Goal: Check status: Check status

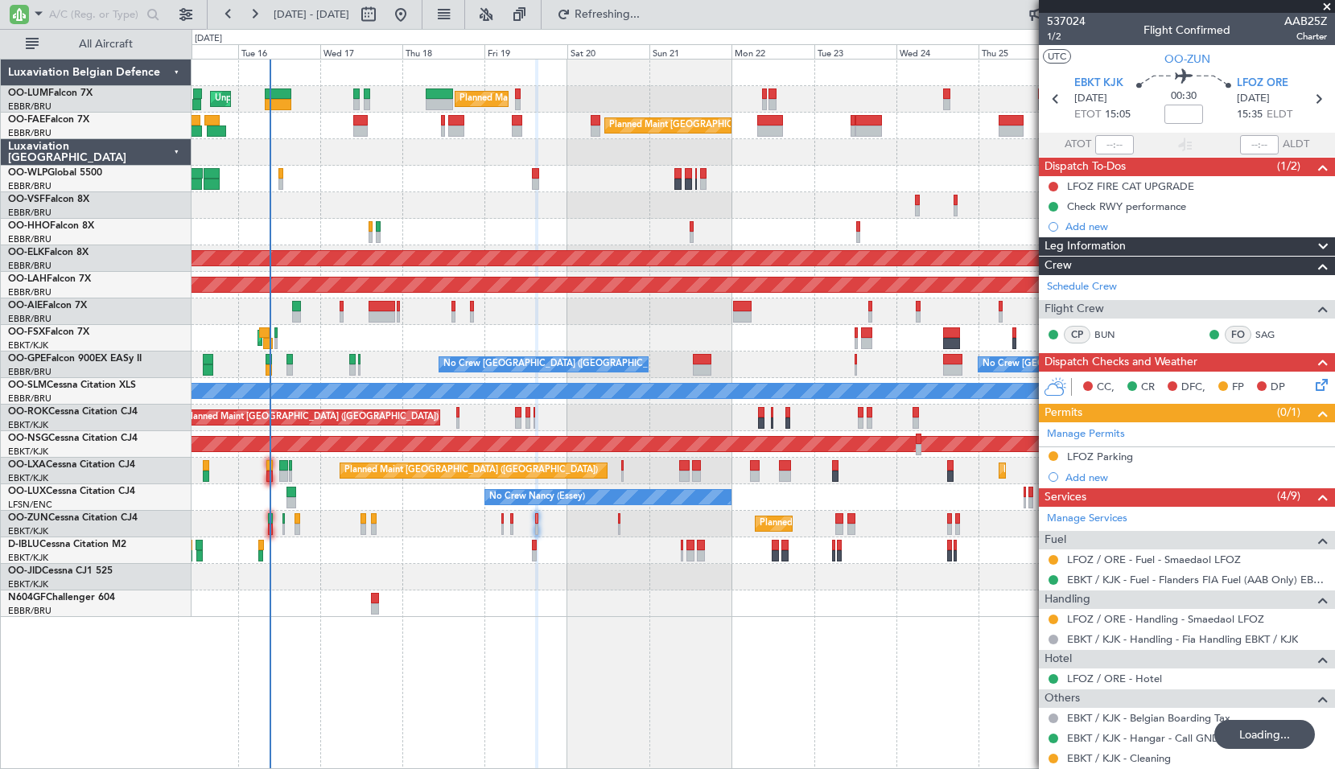
click at [555, 193] on div at bounding box center [763, 205] width 1143 height 27
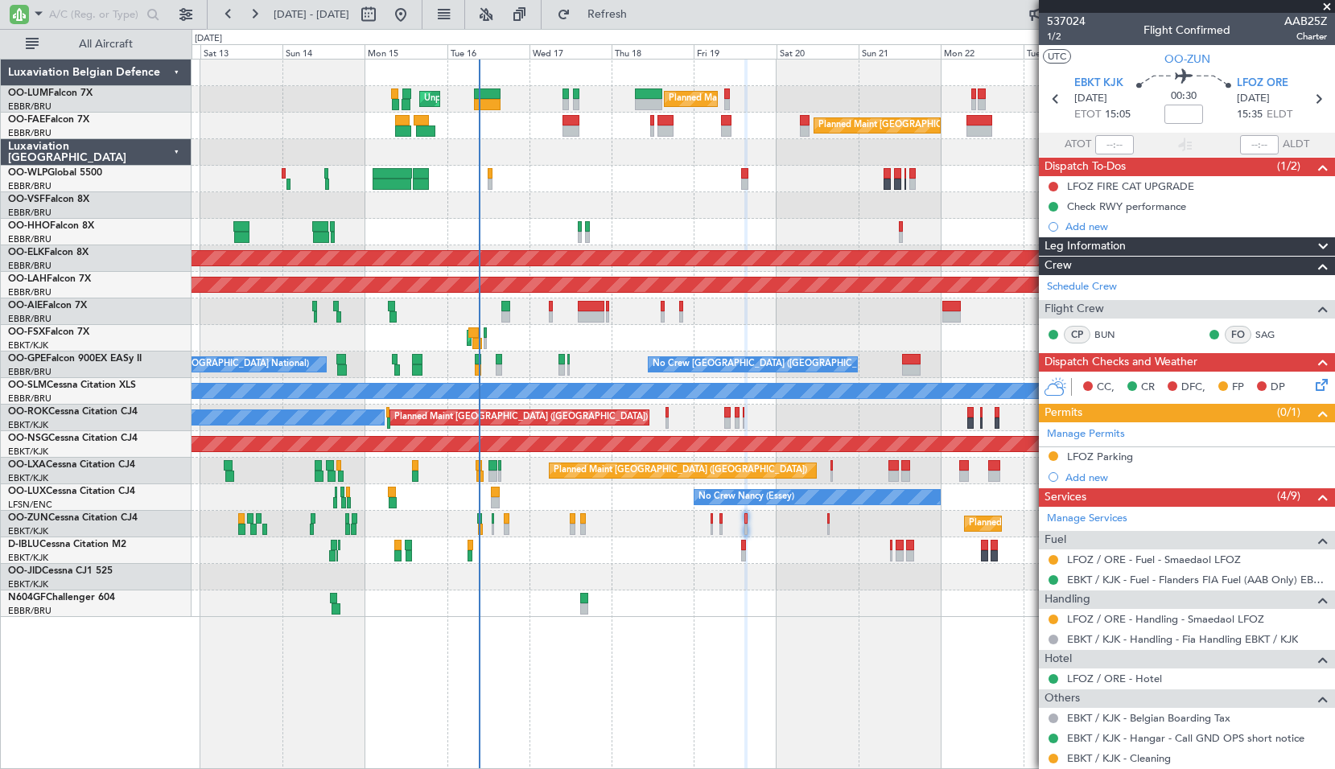
click at [546, 177] on div "Planned Maint Liege" at bounding box center [763, 179] width 1143 height 27
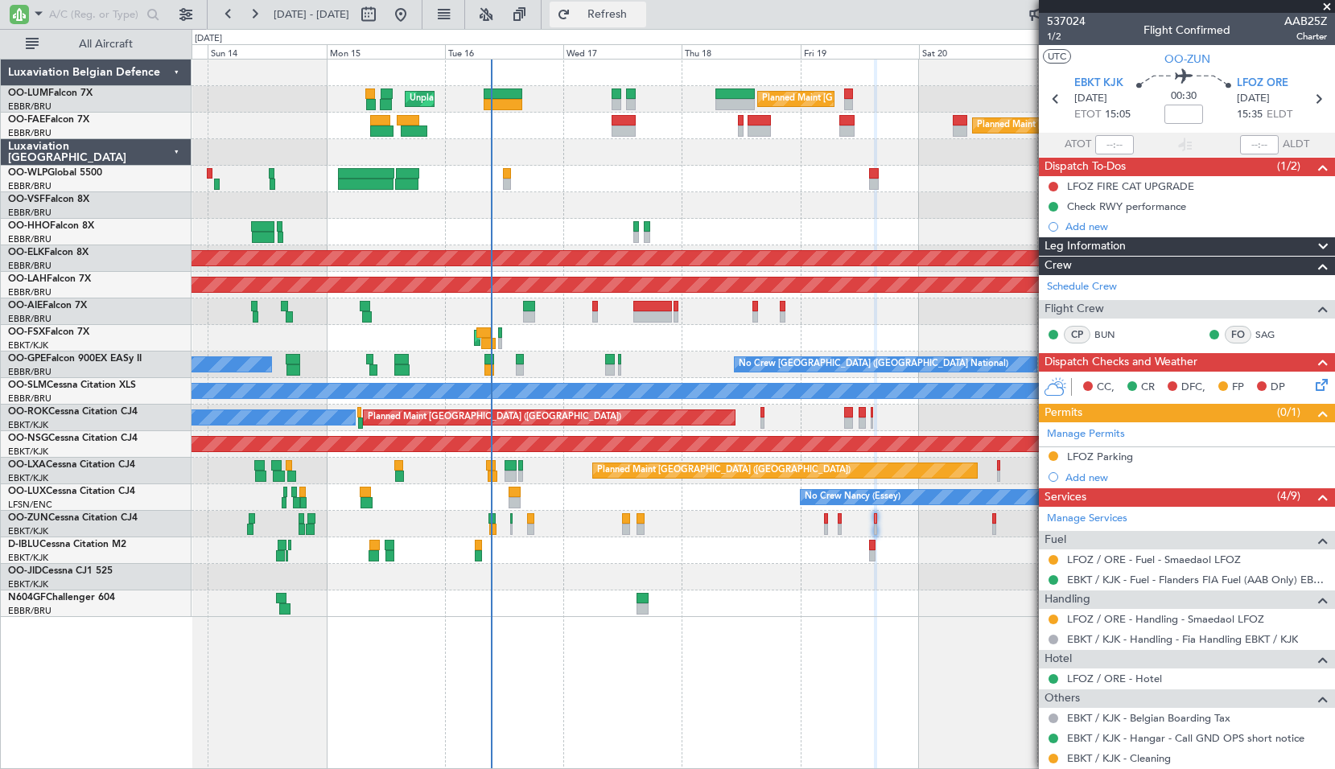
click at [641, 14] on span "Refresh" at bounding box center [608, 14] width 68 height 11
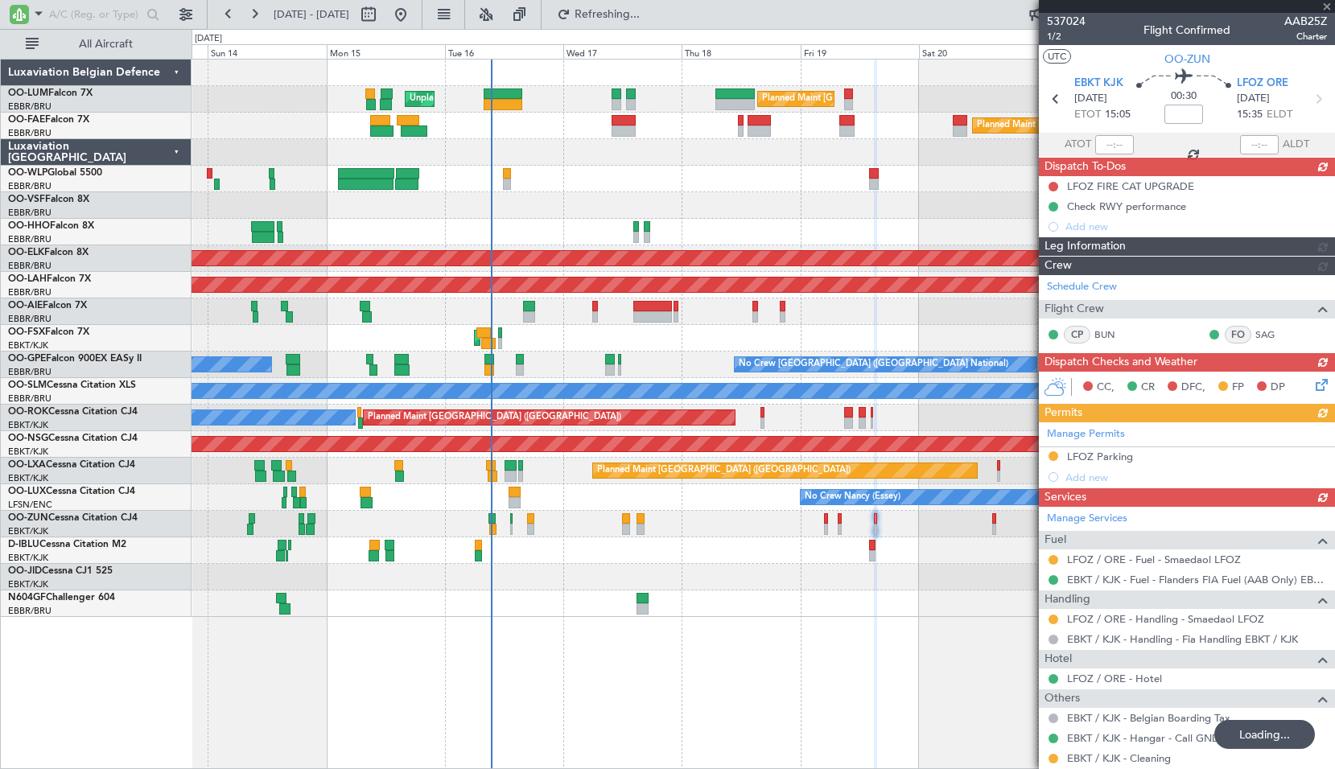
click at [757, 629] on div "Planned Maint Brussels (Brussels National) Unplanned Maint Brussels (Brussels N…" at bounding box center [764, 414] width 1144 height 711
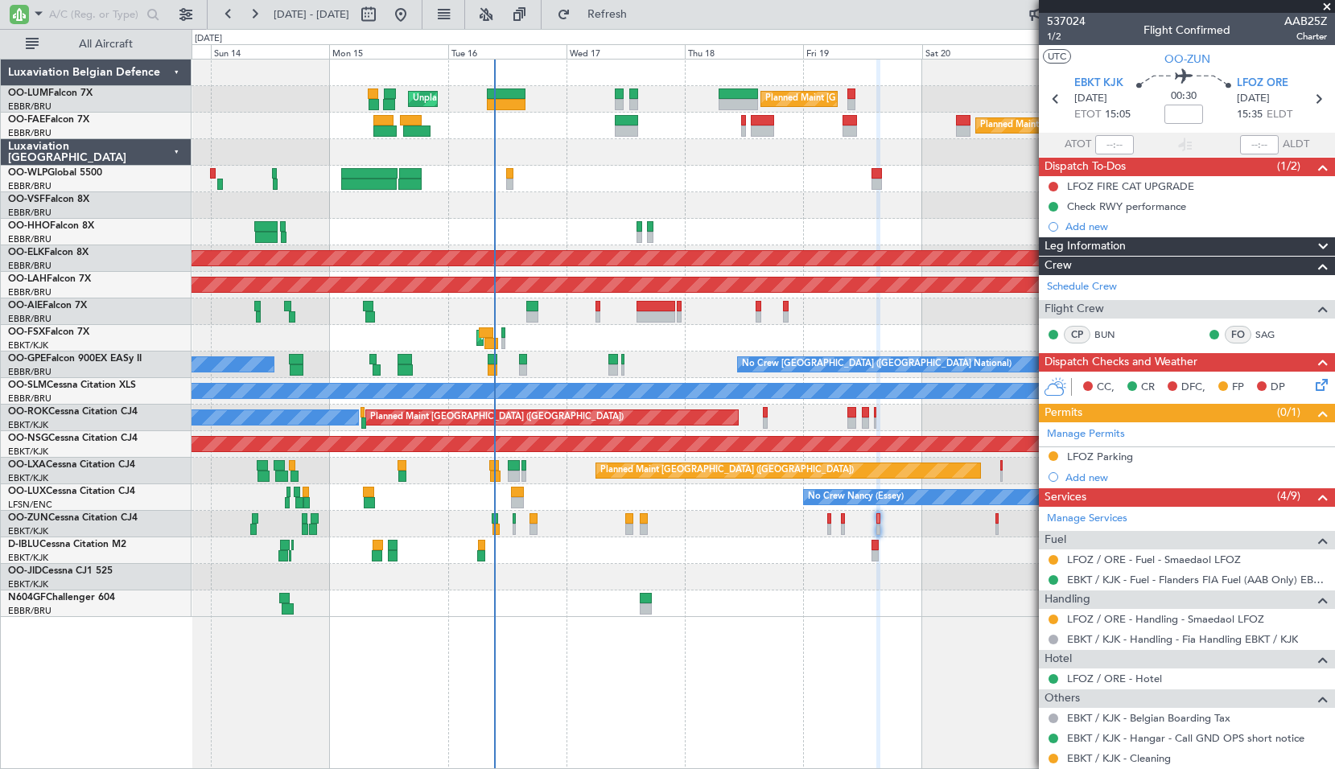
click at [1332, 1] on span at bounding box center [1327, 7] width 16 height 14
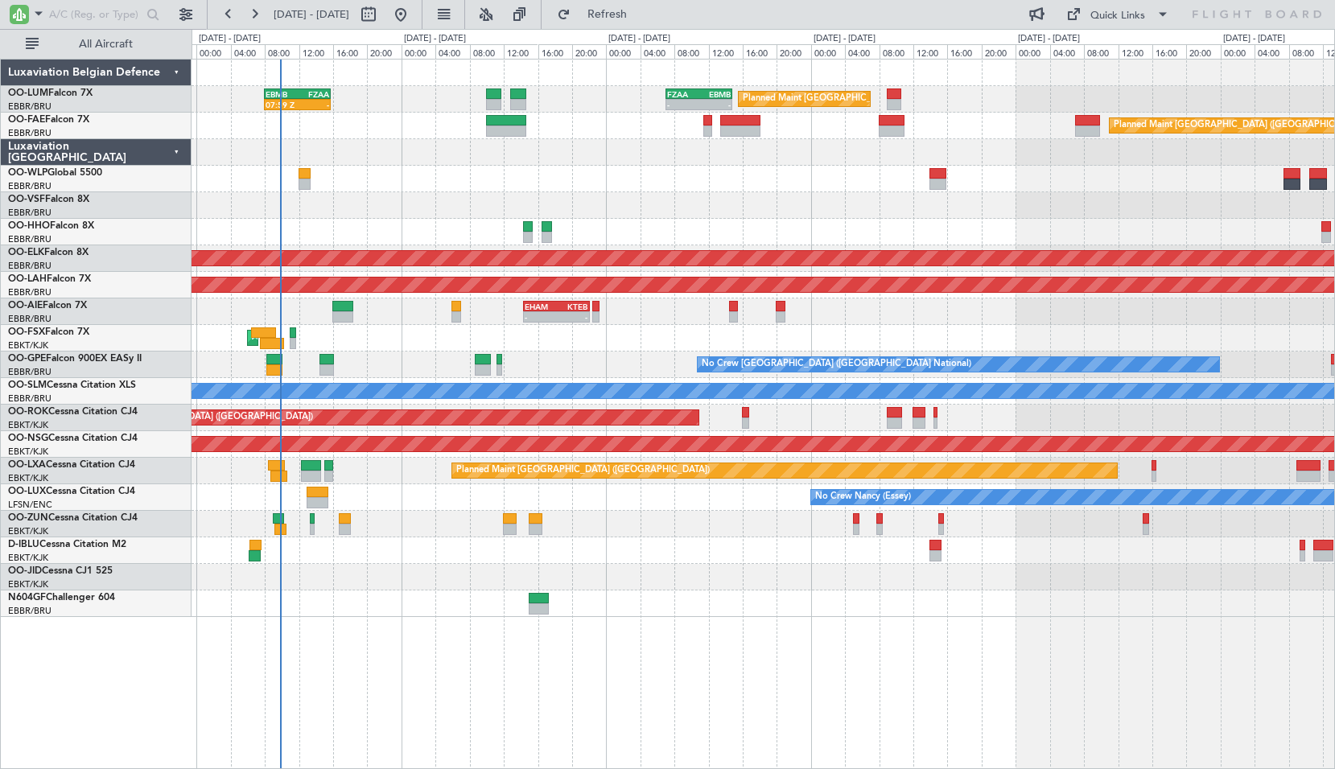
click at [744, 649] on div "Planned Maint Brussels (Brussels National) 07:59 Z - EBMB 08:00 Z FZAA 15:45 Z …" at bounding box center [764, 414] width 1144 height 711
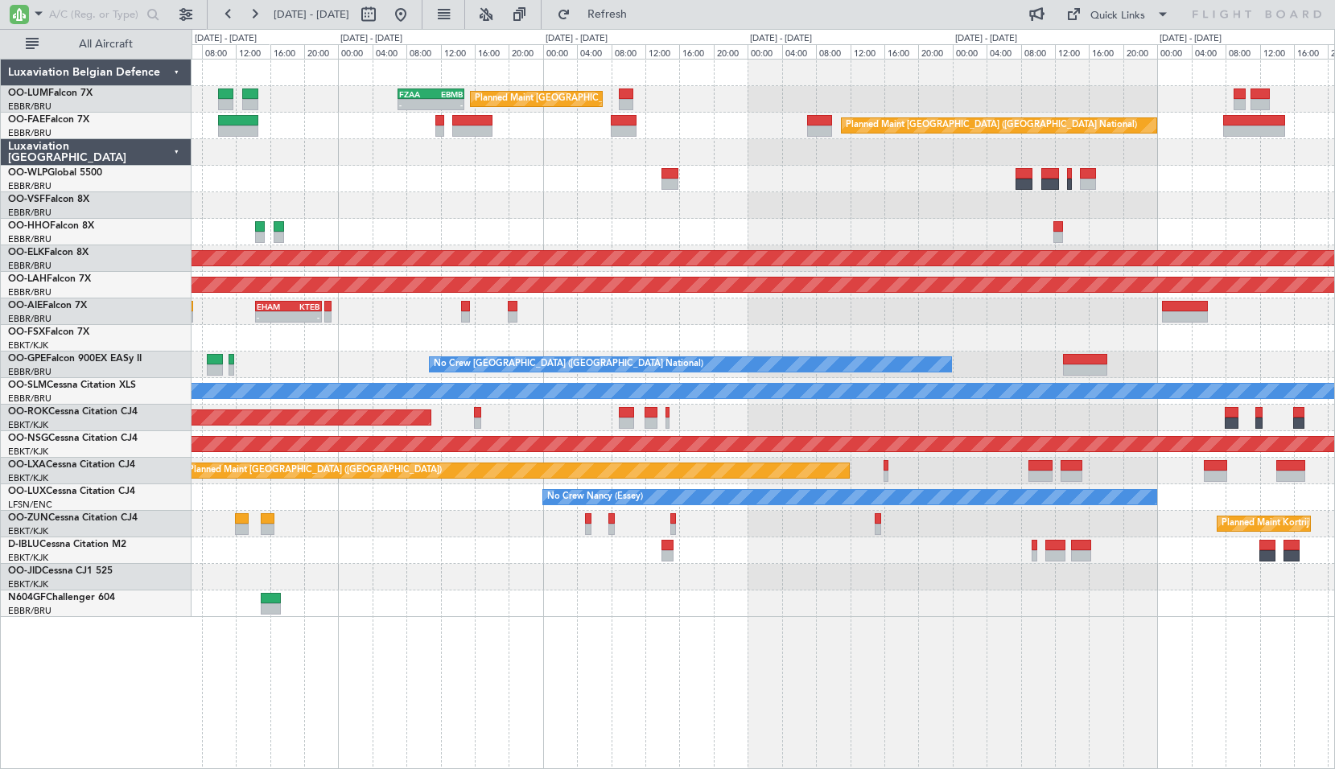
click at [674, 637] on div "Planned Maint Brussels (Brussels National) - - FZAA 07:00 Z EBMB 14:50 Z EBMB 0…" at bounding box center [764, 414] width 1144 height 711
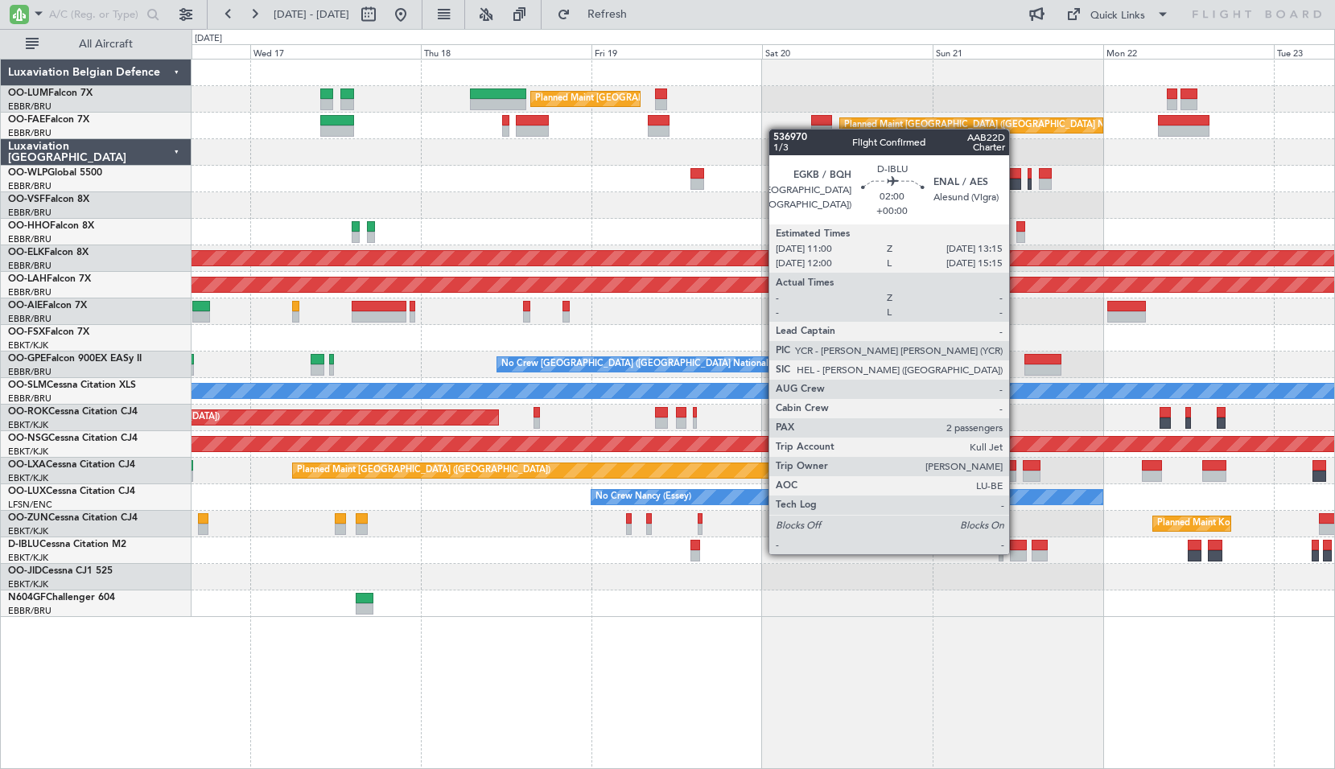
click at [1016, 553] on div at bounding box center [1018, 555] width 16 height 11
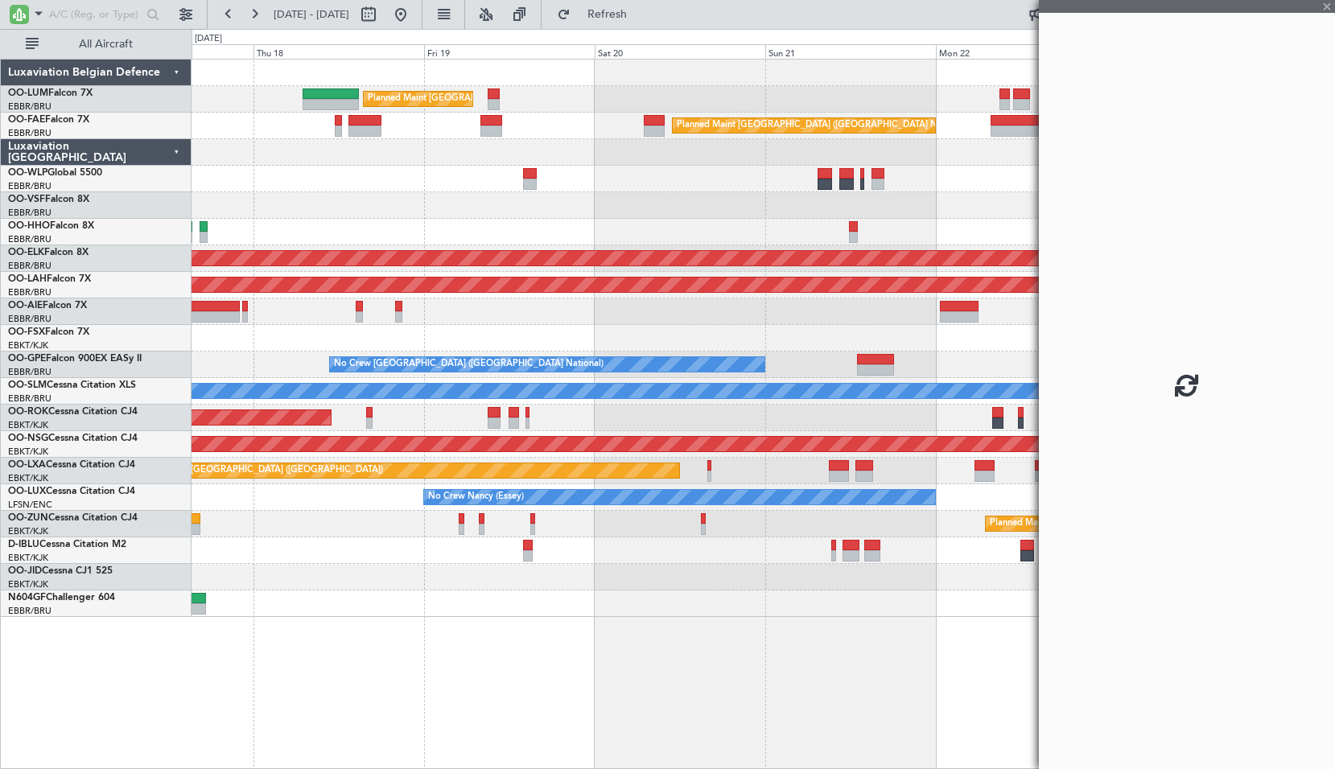
click at [769, 657] on div "Planned Maint Brussels (Brussels National) Planned Maint Brussels (Brussels Nat…" at bounding box center [764, 414] width 1144 height 711
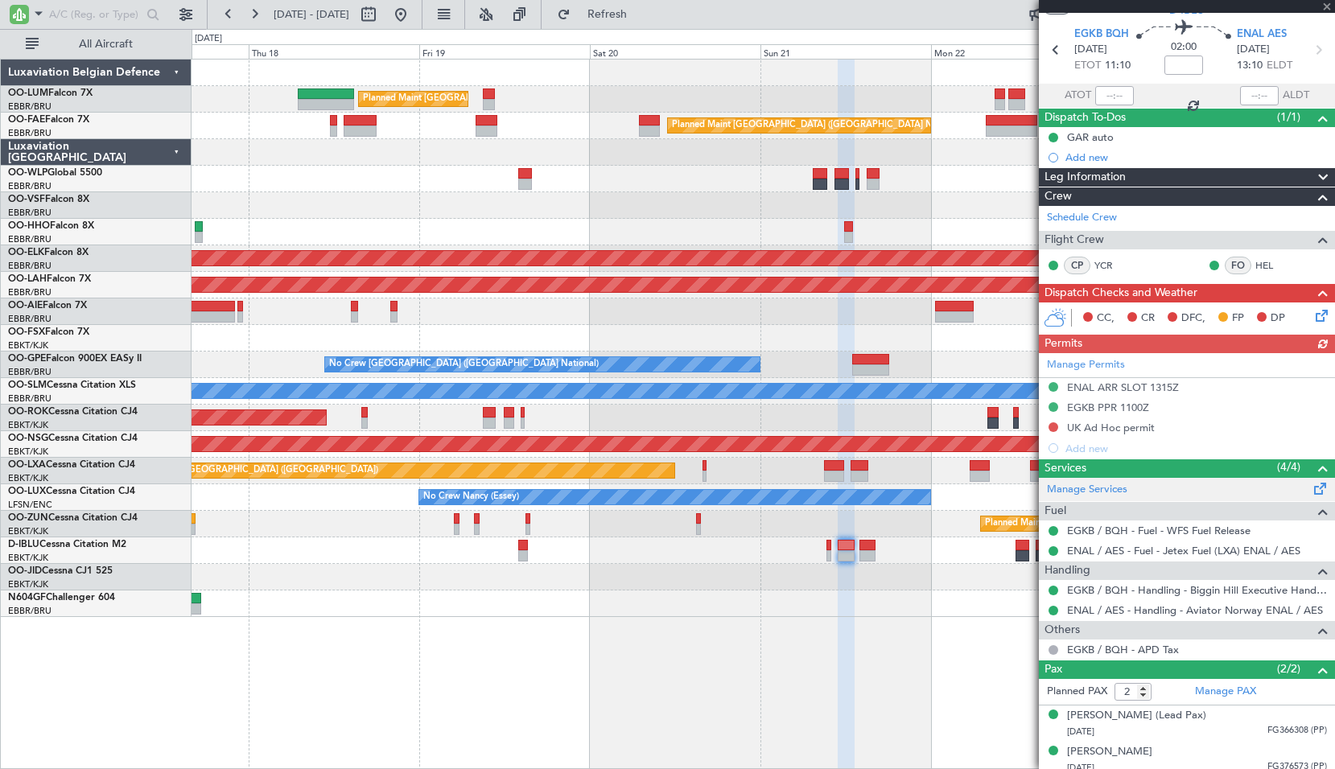
scroll to position [57, 0]
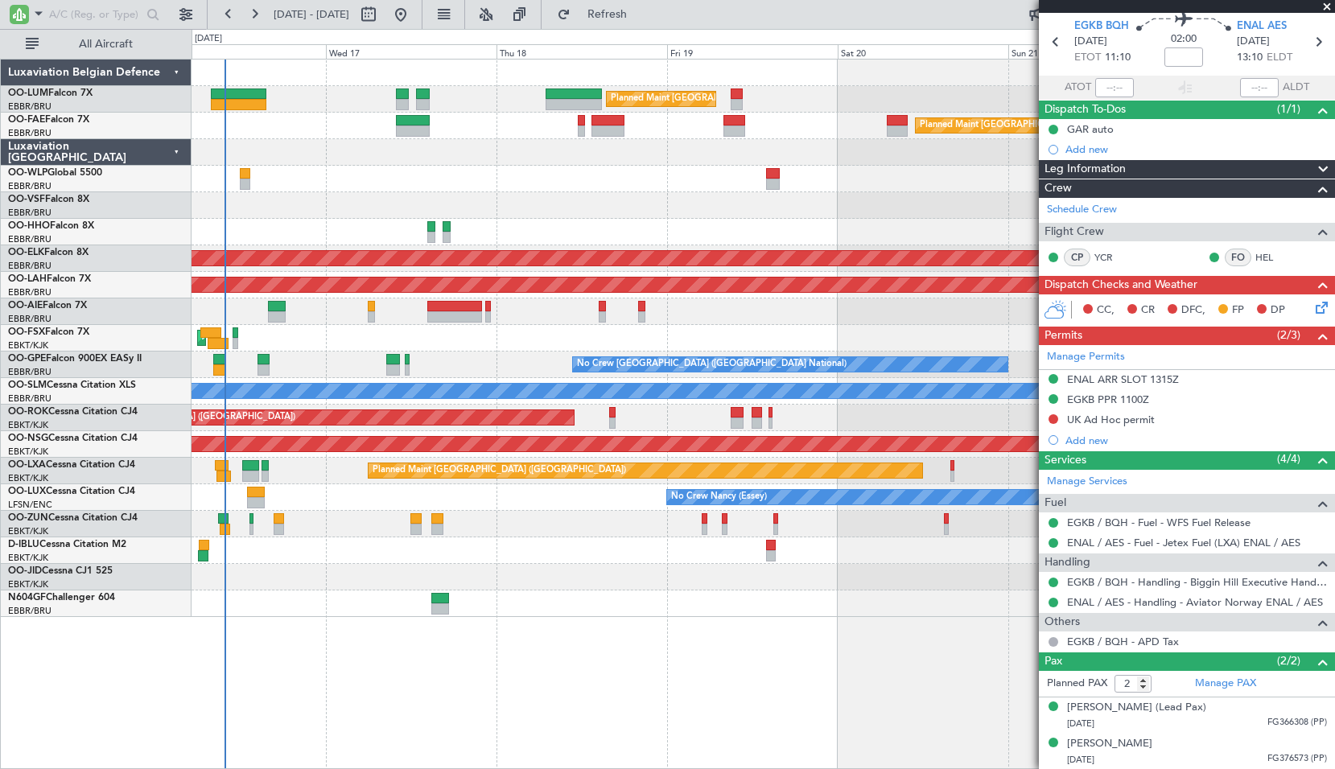
click at [600, 617] on div "Planned Maint Brussels (Brussels National) Unplanned Maint Brussels (Brussels N…" at bounding box center [764, 414] width 1144 height 711
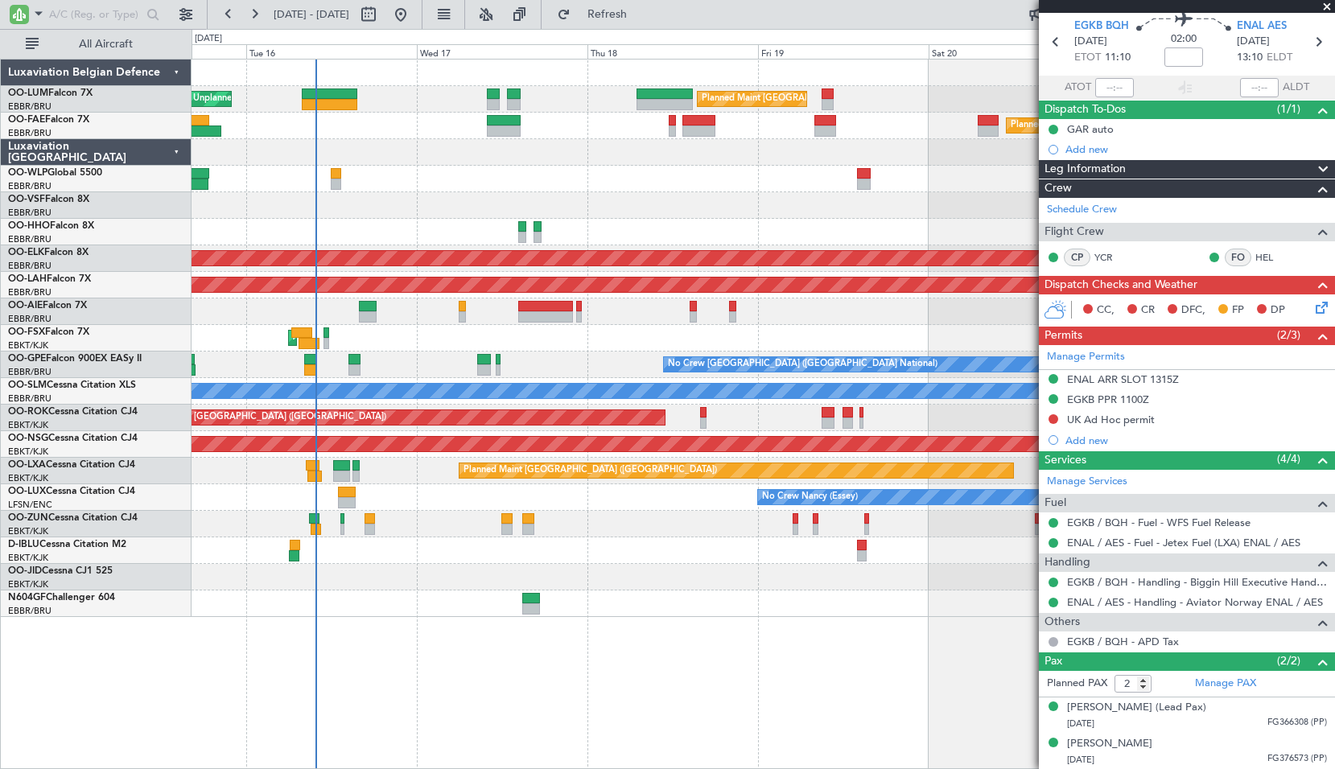
click at [480, 691] on div "Planned Maint Brussels (Brussels National) Unplanned Maint Brussels (Brussels N…" at bounding box center [764, 414] width 1144 height 711
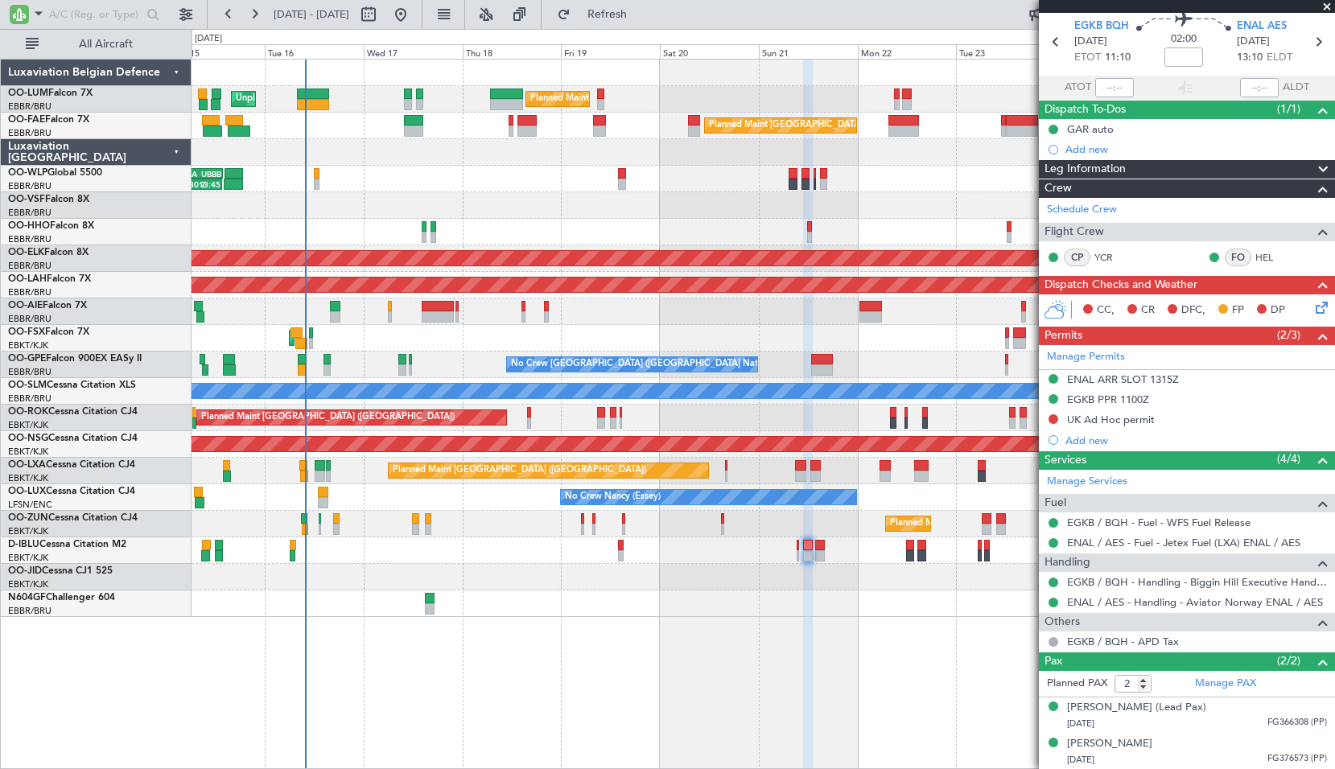
click at [615, 711] on div "Planned Maint Brussels (Brussels National) Unplanned Maint Brussels (Brussels N…" at bounding box center [764, 414] width 1144 height 711
click at [440, 324] on div "Planned Maint [GEOGRAPHIC_DATA] ([GEOGRAPHIC_DATA])" at bounding box center [763, 312] width 1143 height 27
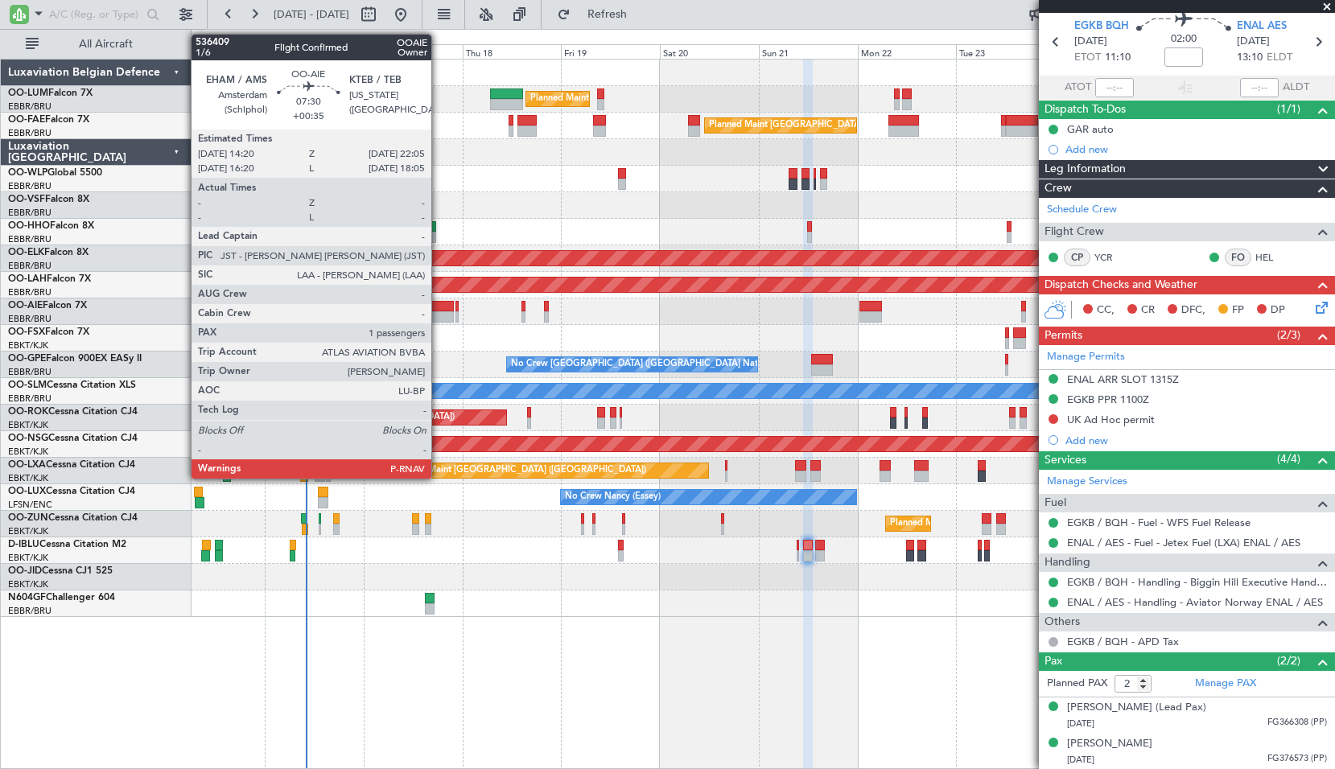
click at [439, 315] on div at bounding box center [438, 316] width 32 height 11
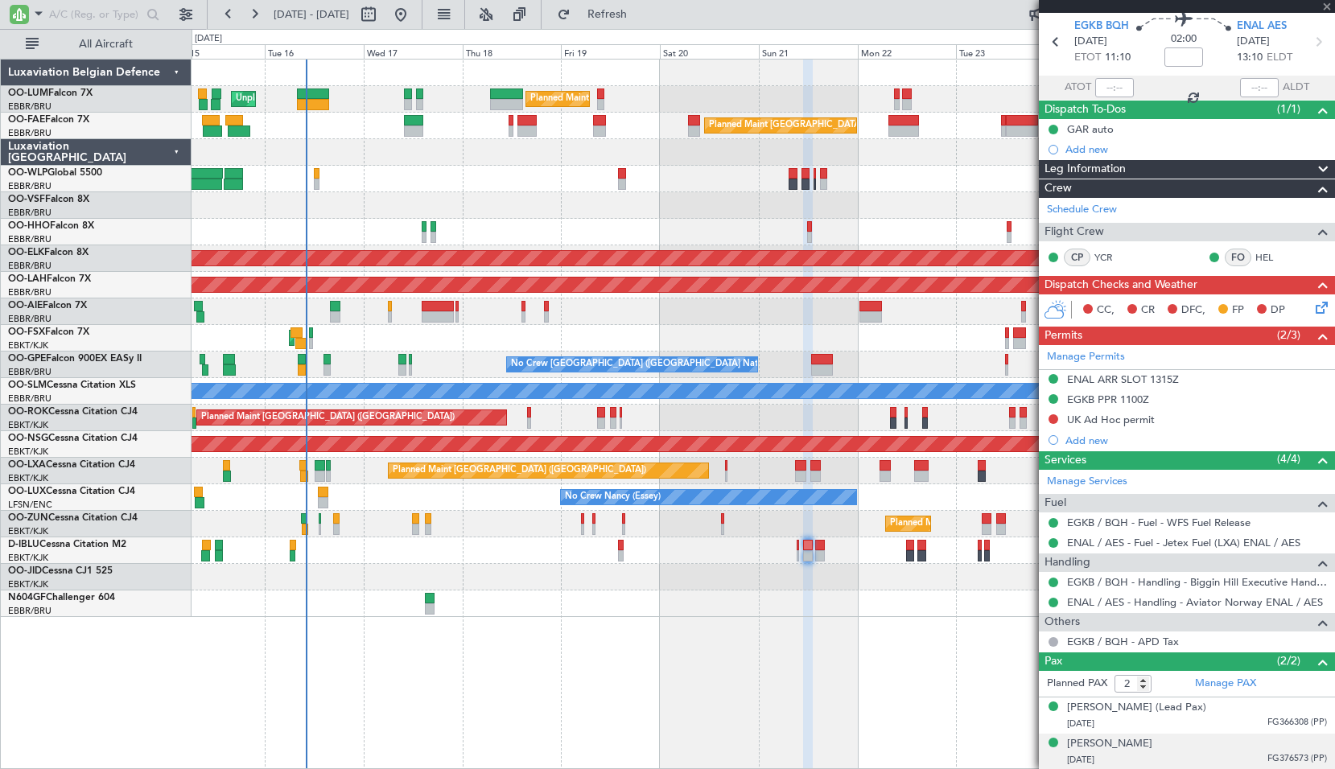
type input "+00:35"
type input "1"
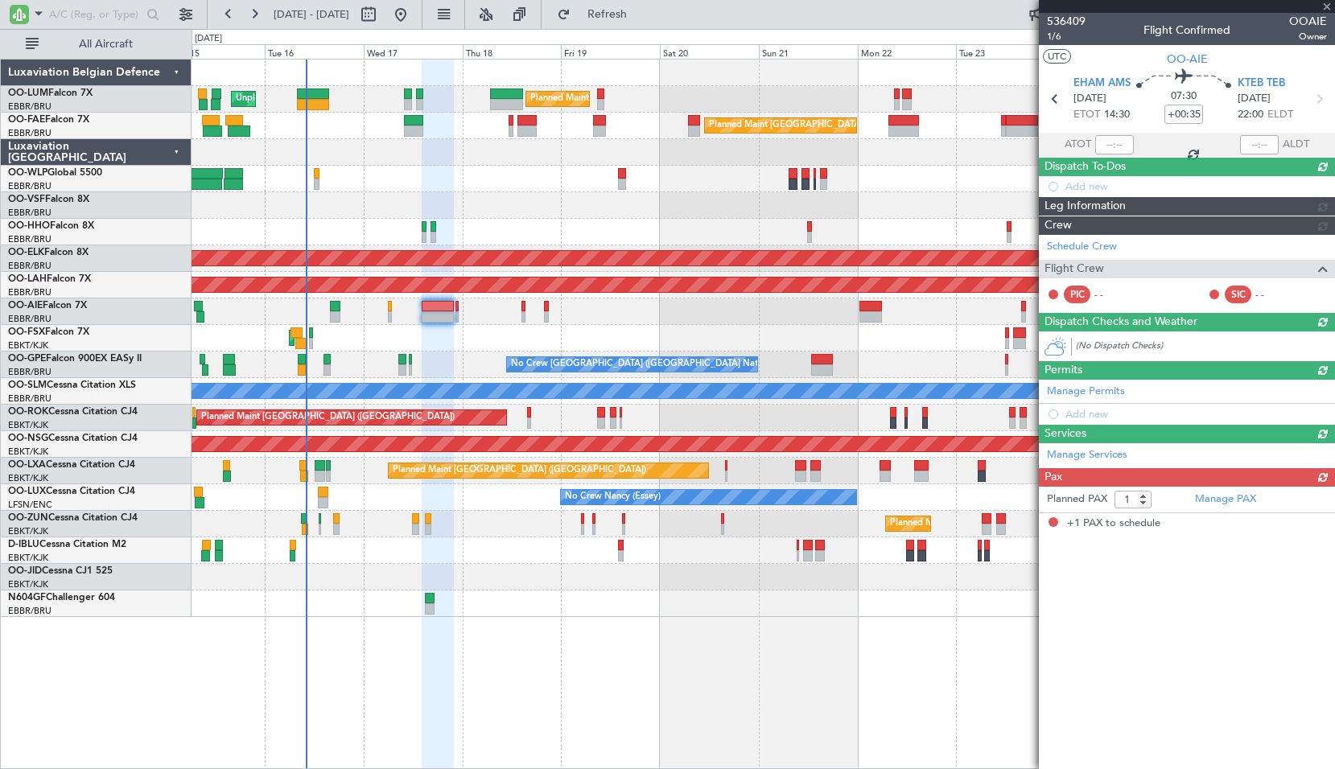
scroll to position [0, 0]
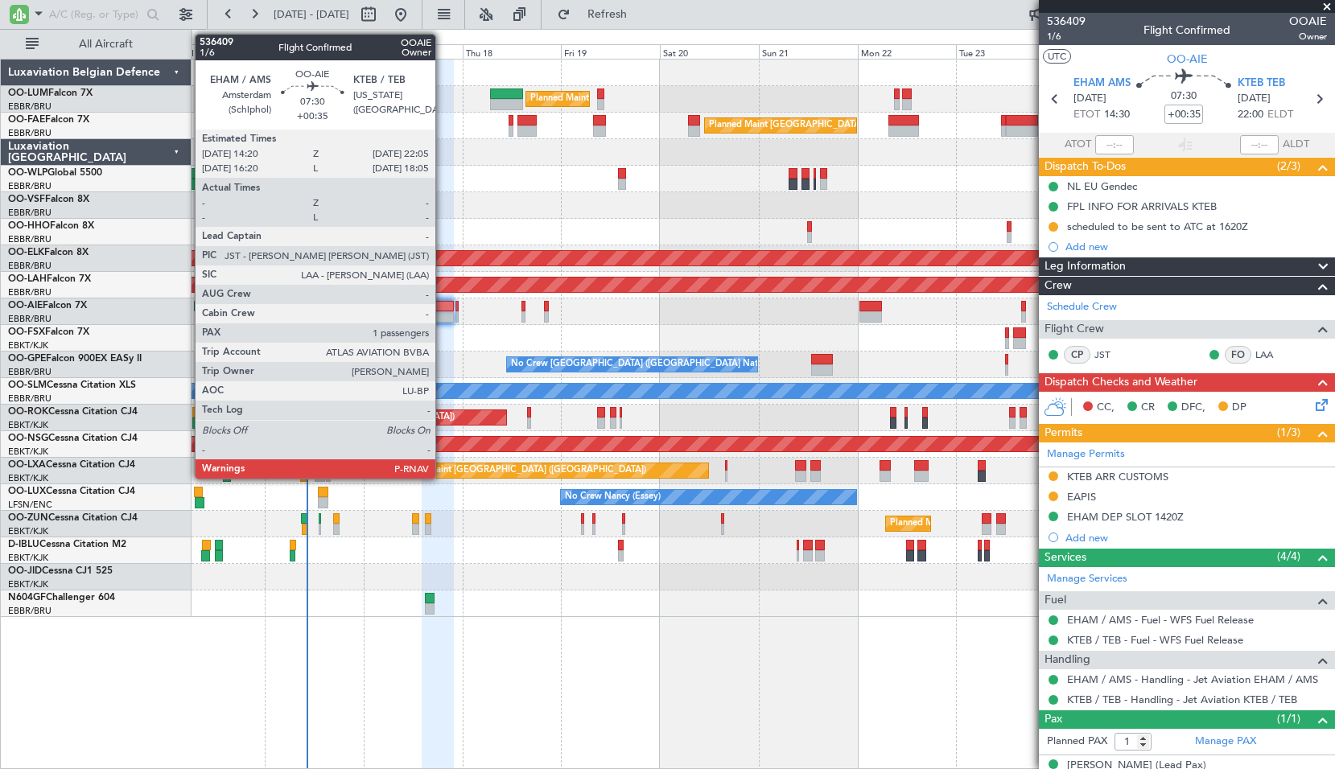
click at [438, 309] on div at bounding box center [438, 306] width 32 height 11
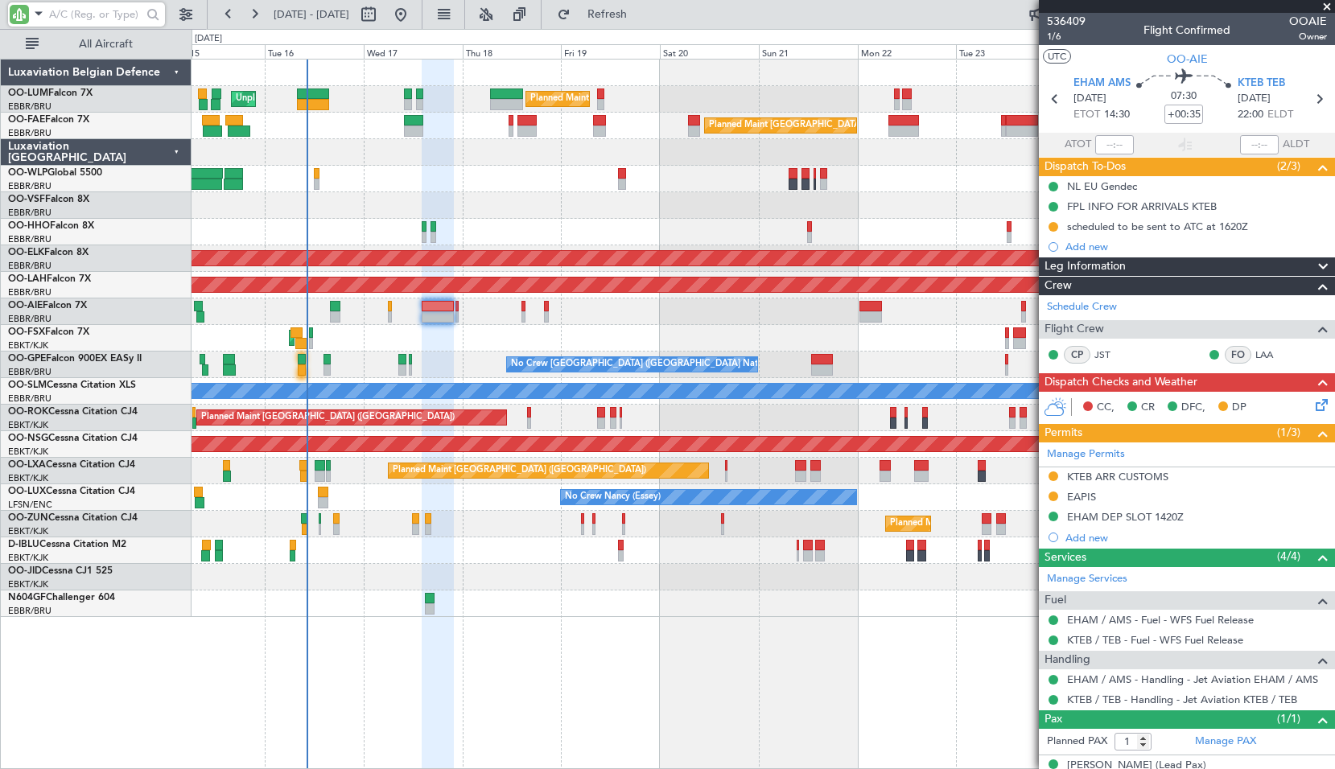
click at [118, 20] on input "text" at bounding box center [95, 14] width 93 height 24
type input "hho"
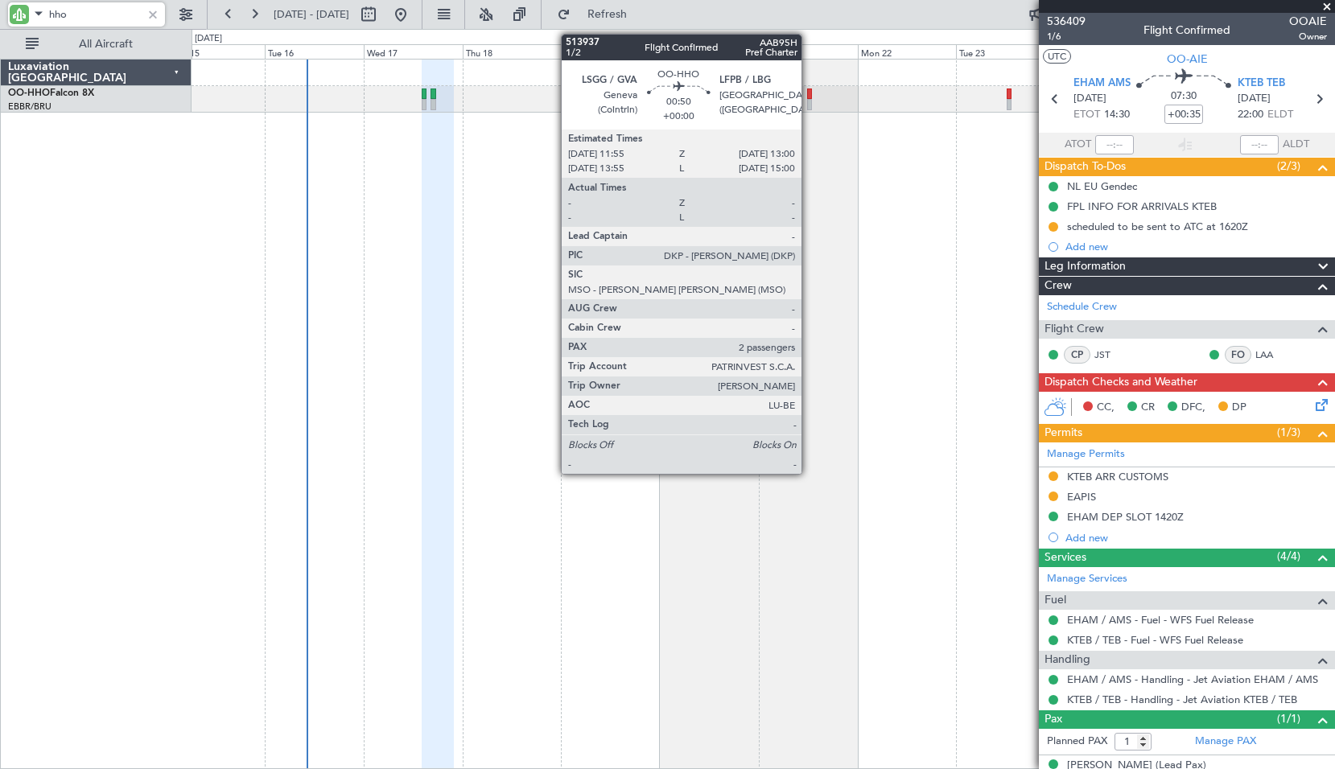
click at [809, 100] on div at bounding box center [809, 104] width 5 height 11
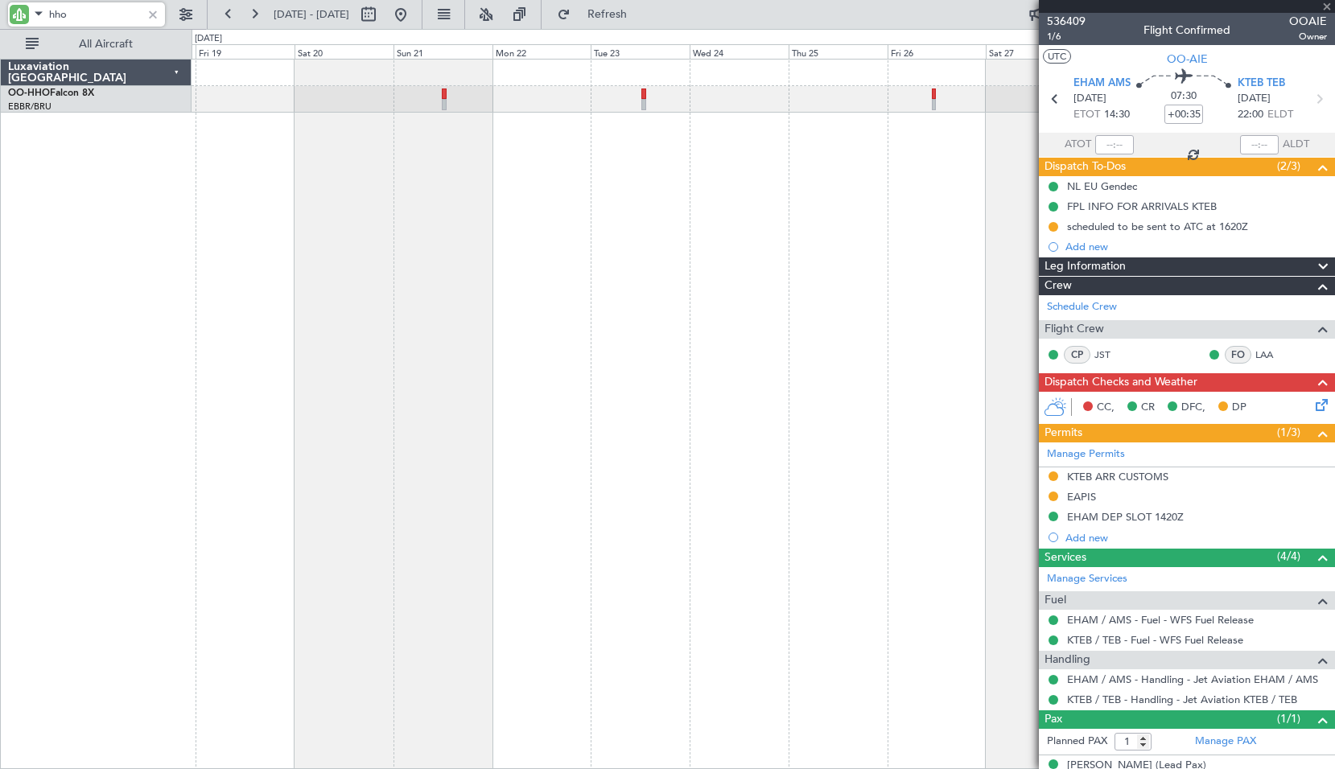
click at [490, 308] on div at bounding box center [764, 414] width 1144 height 711
type input "2"
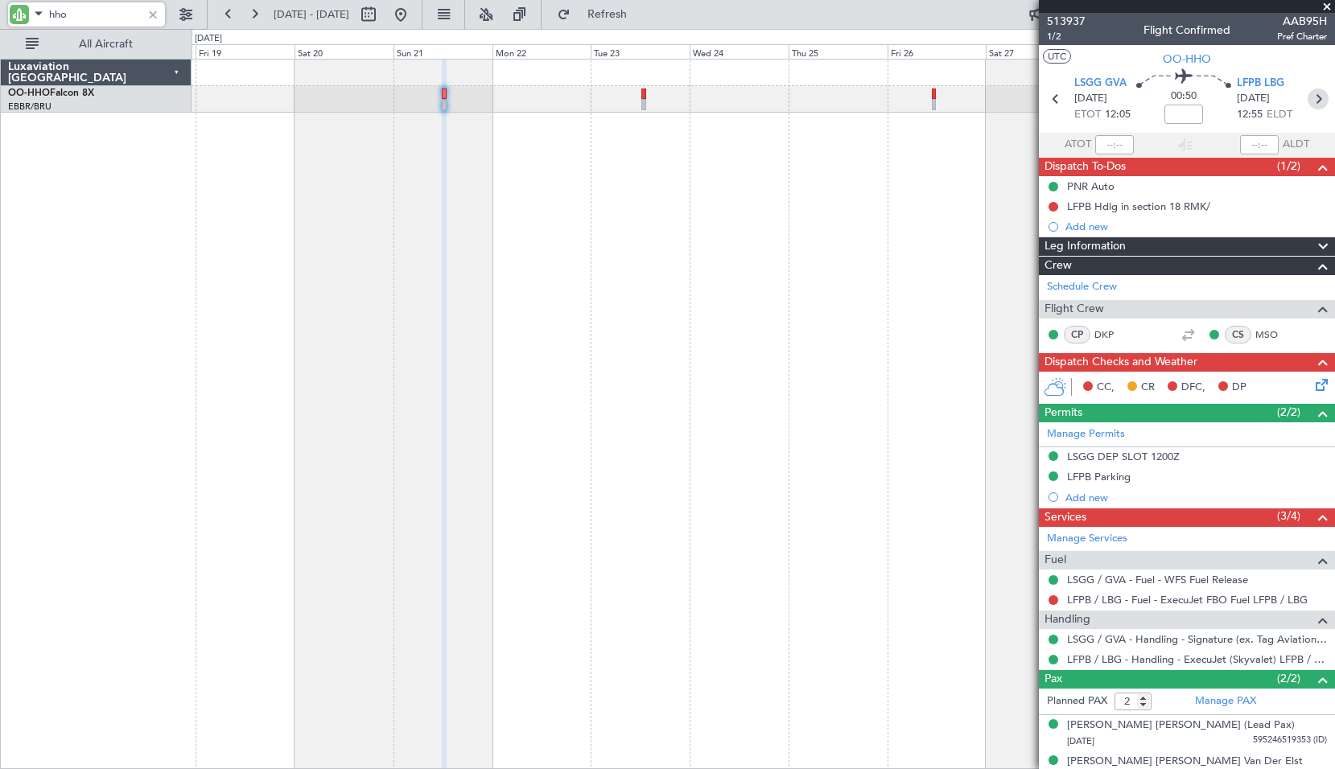
type input "hho"
click at [1314, 100] on icon at bounding box center [1318, 99] width 21 height 21
type input "1"
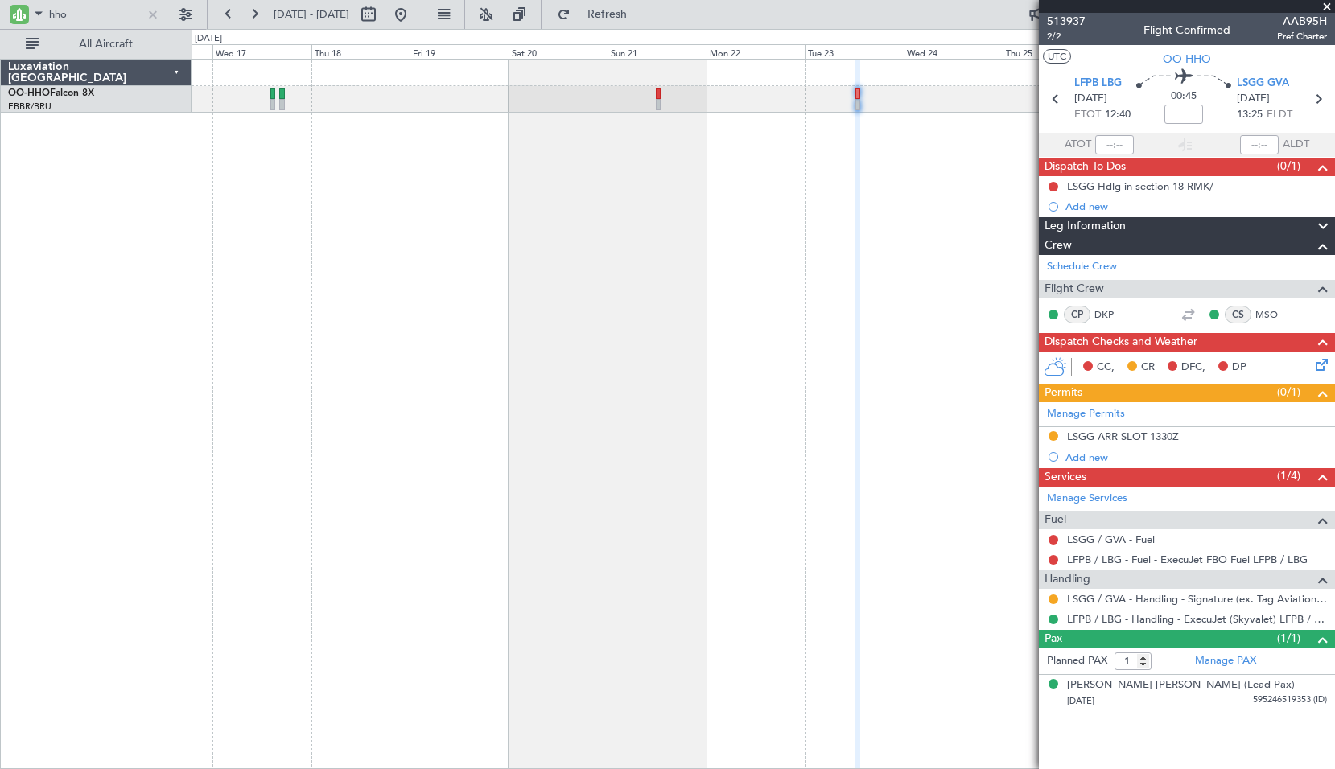
click at [740, 357] on div at bounding box center [764, 414] width 1144 height 711
click at [91, 20] on input "hho" at bounding box center [95, 14] width 93 height 24
click at [89, 20] on input "hho" at bounding box center [95, 14] width 93 height 24
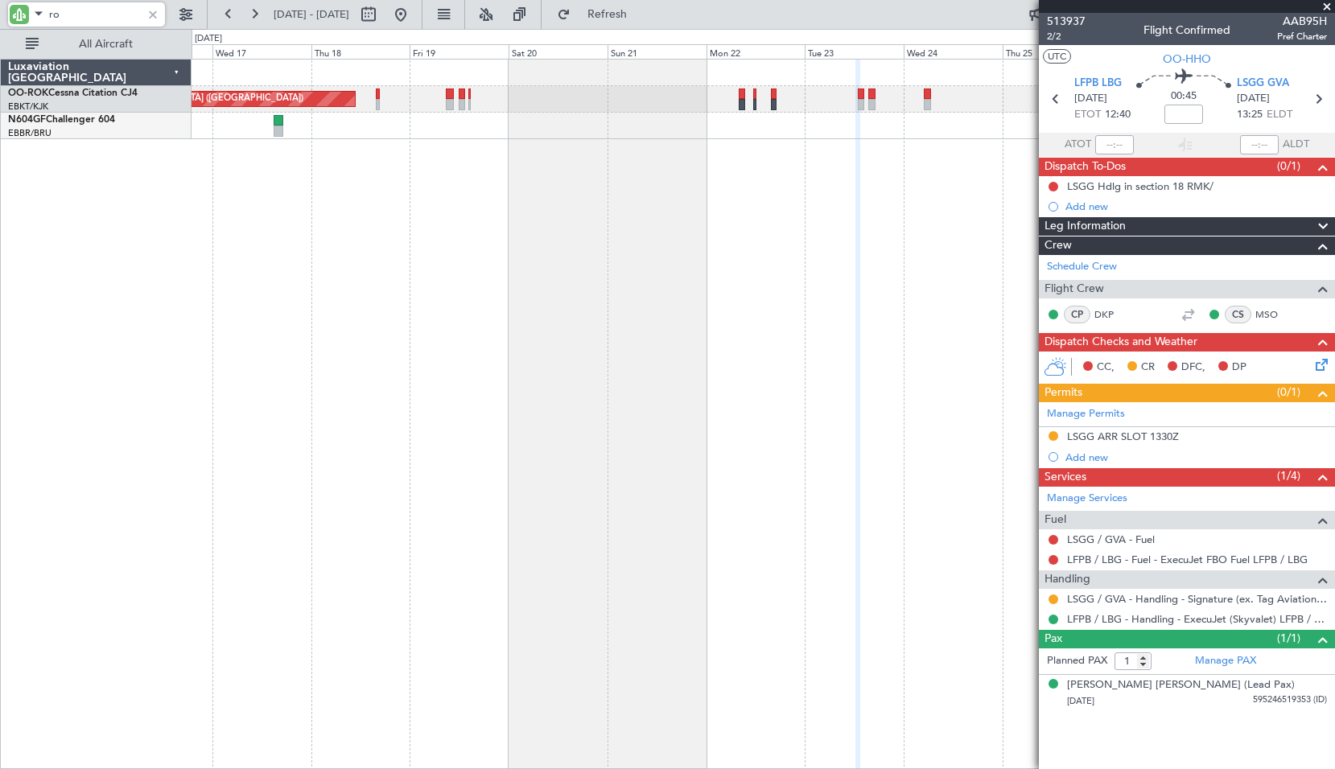
type input "rok"
click at [214, 361] on div "Owner Kortrijk-Wevelgem Planned Maint Paris (Le Bourget) A/C Unavailable Brusse…" at bounding box center [764, 414] width 1144 height 711
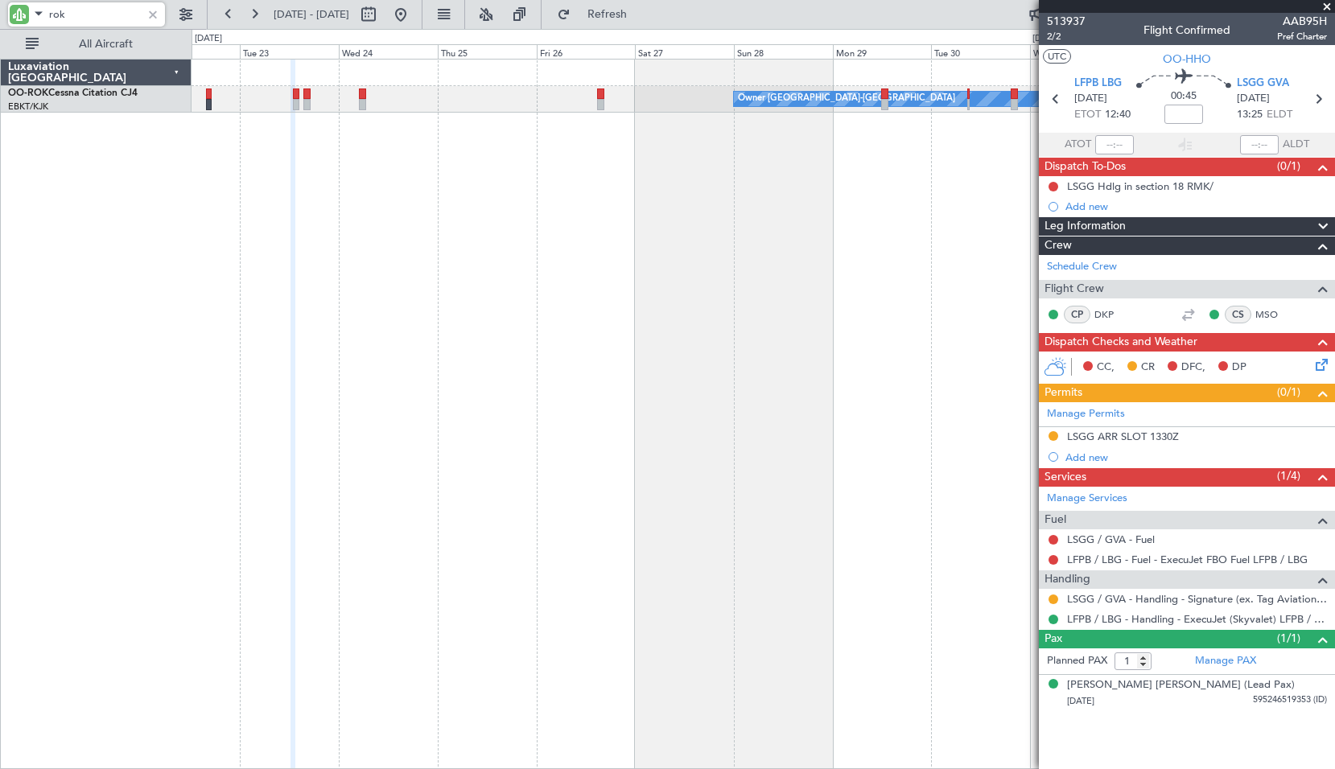
click at [499, 385] on div "Owner Kortrijk-Wevelgem" at bounding box center [764, 414] width 1144 height 711
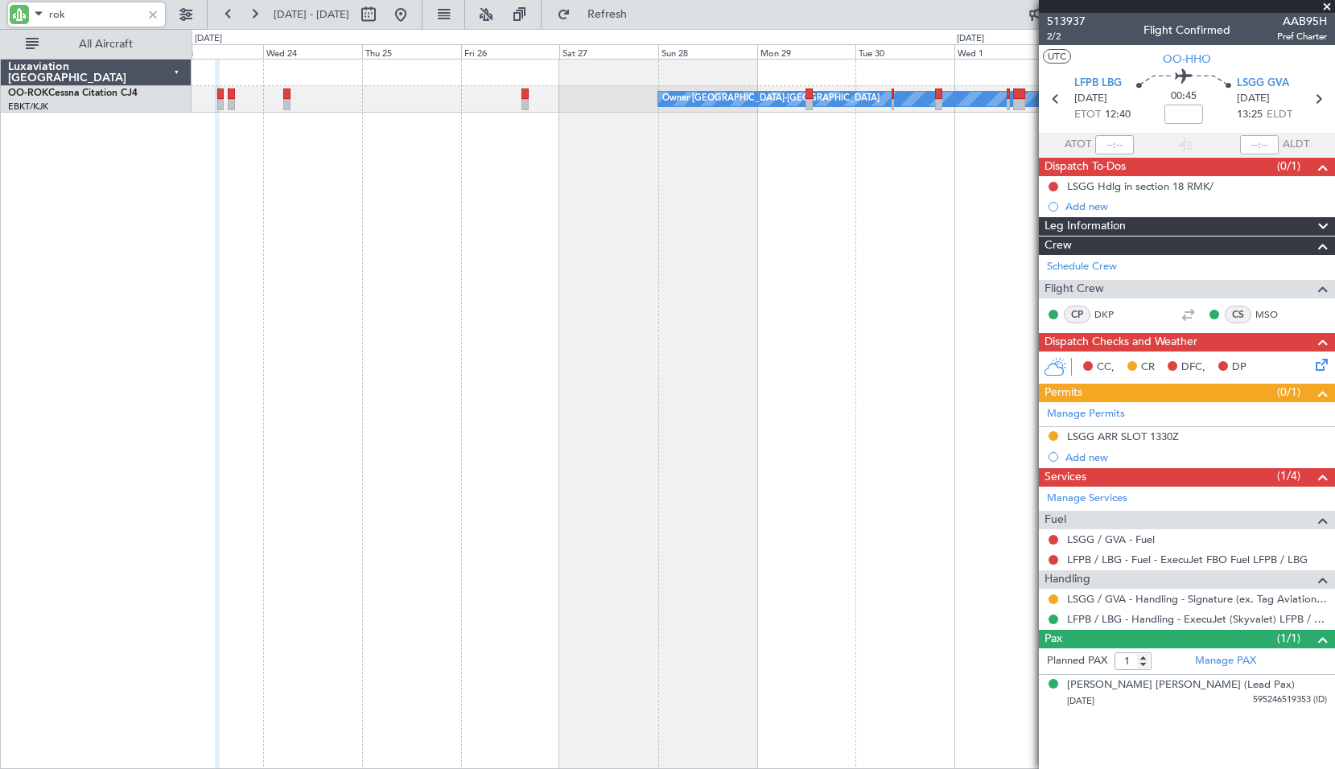
click at [410, 388] on div "Owner Kortrijk-Wevelgem" at bounding box center [764, 414] width 1144 height 711
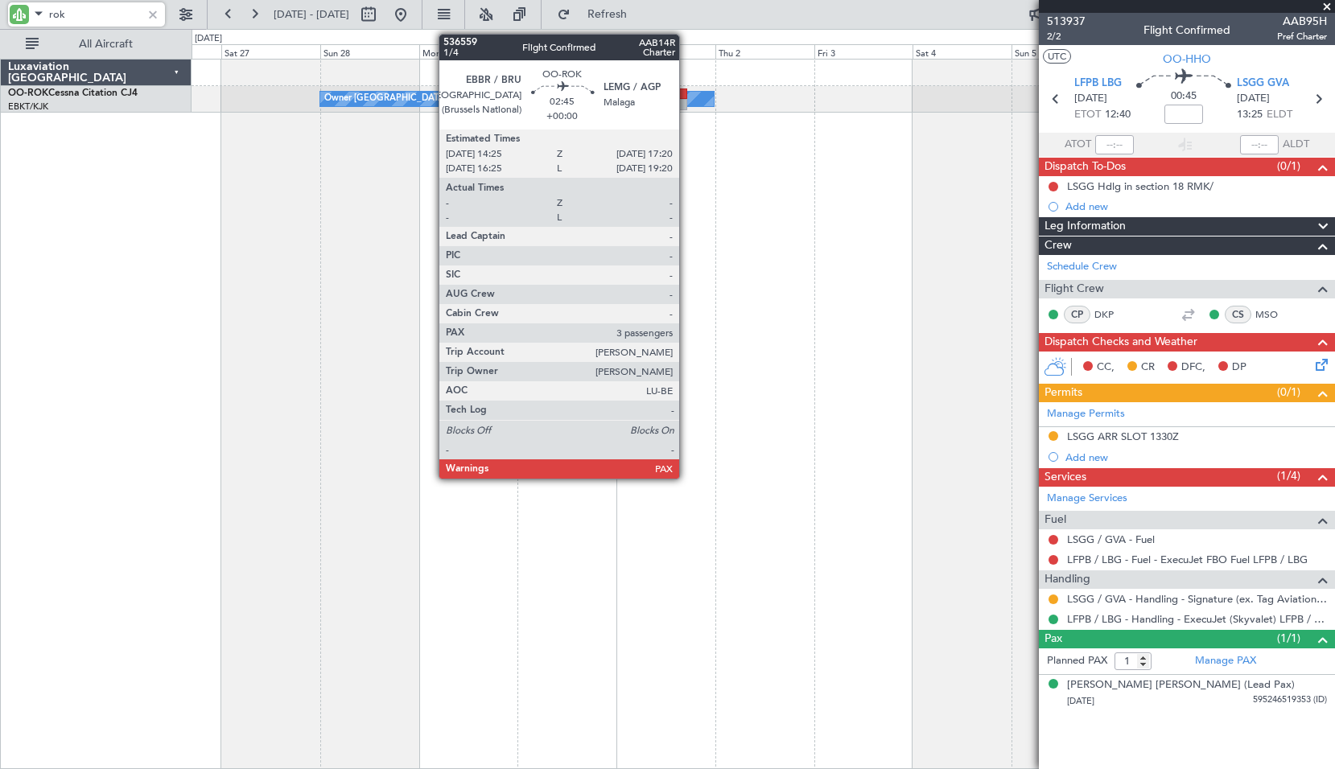
click at [687, 95] on div at bounding box center [681, 94] width 12 height 11
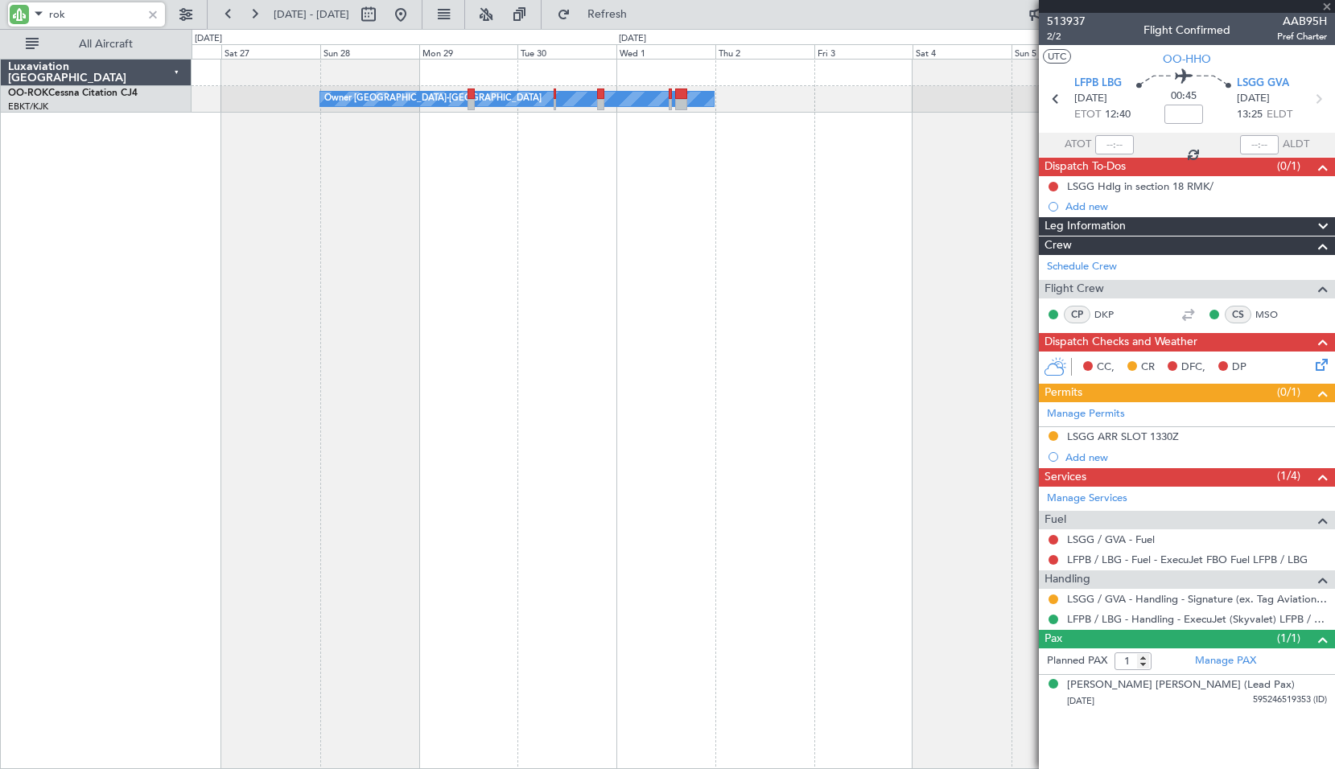
type input "3"
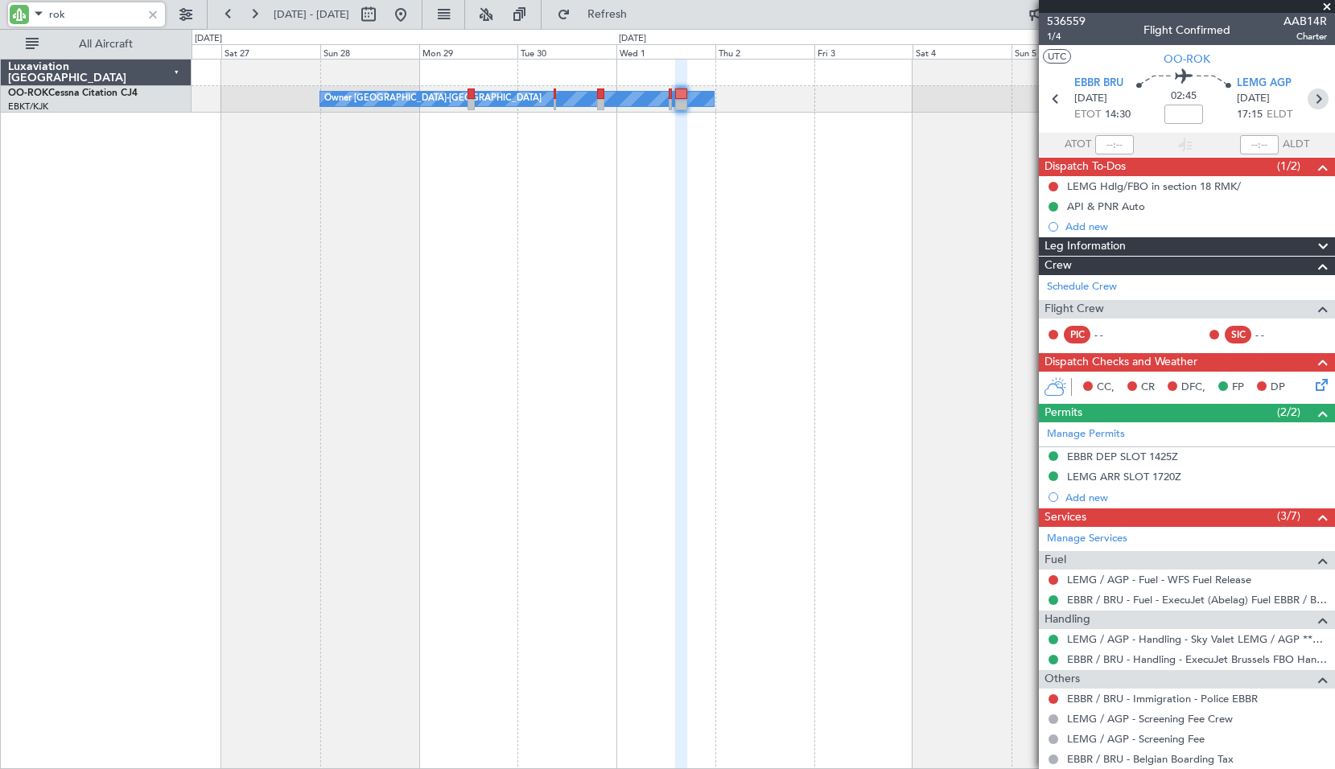
click at [1308, 97] on icon at bounding box center [1318, 99] width 21 height 21
click at [603, 357] on div "Owner Kortrijk-Wevelgem" at bounding box center [764, 414] width 1144 height 711
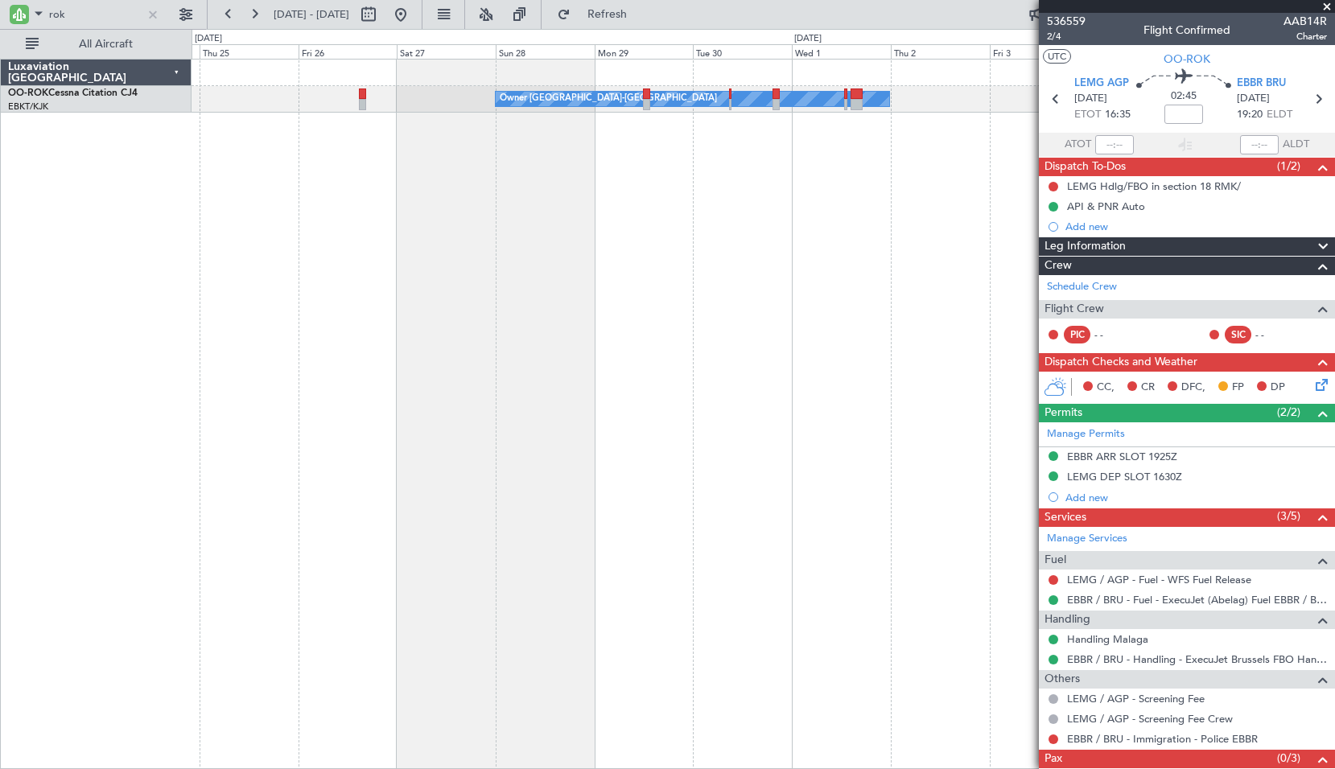
click at [744, 340] on div "Owner Kortrijk-Wevelgem" at bounding box center [764, 414] width 1144 height 711
click at [97, 14] on input "rok" at bounding box center [95, 14] width 93 height 24
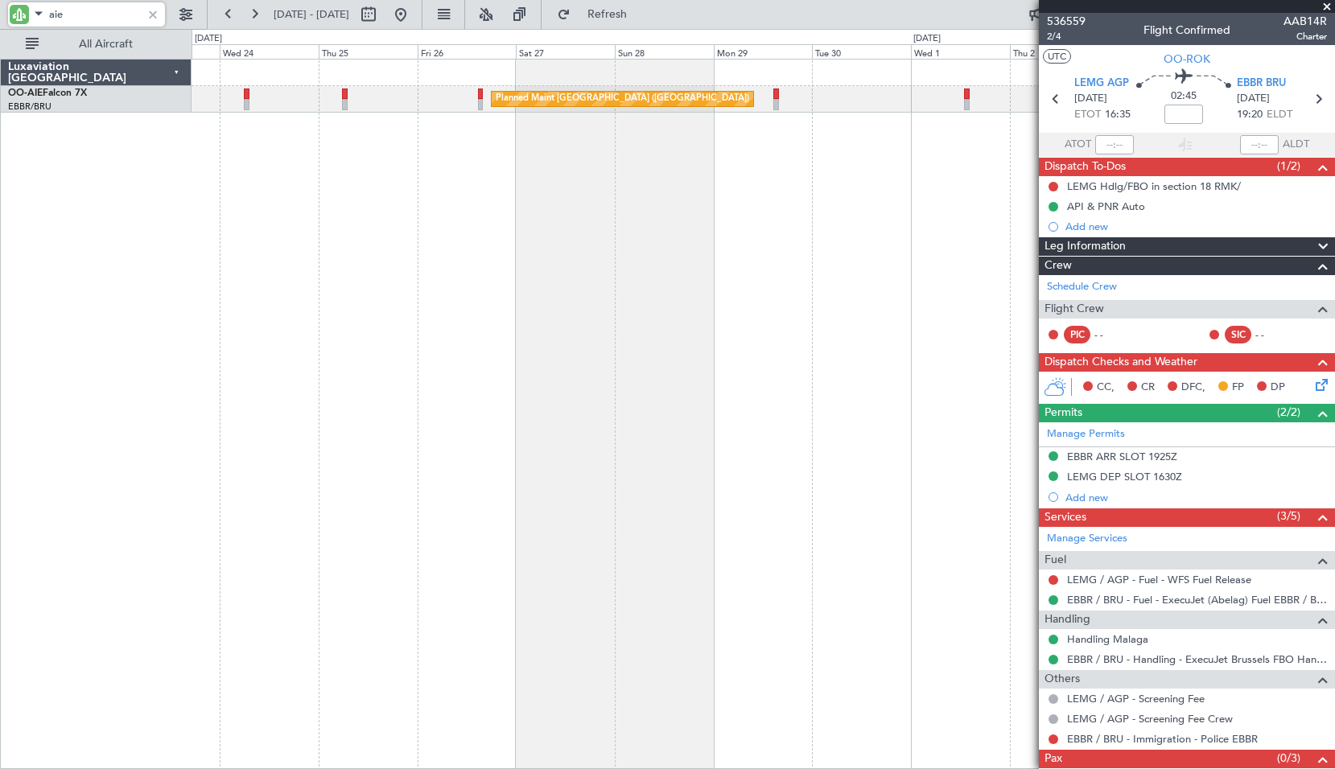
click at [365, 199] on div "Planned Maint [GEOGRAPHIC_DATA] ([GEOGRAPHIC_DATA])" at bounding box center [764, 414] width 1144 height 711
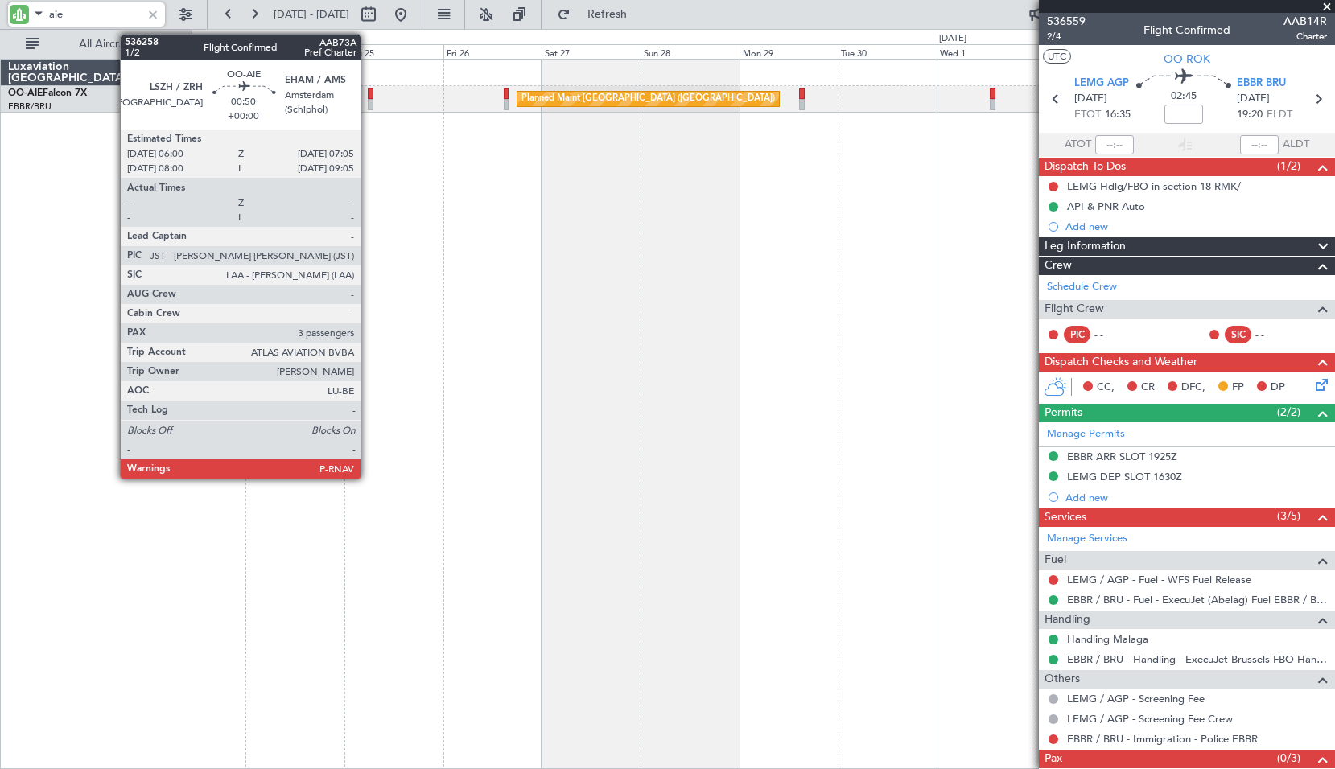
click at [368, 92] on div at bounding box center [370, 94] width 5 height 11
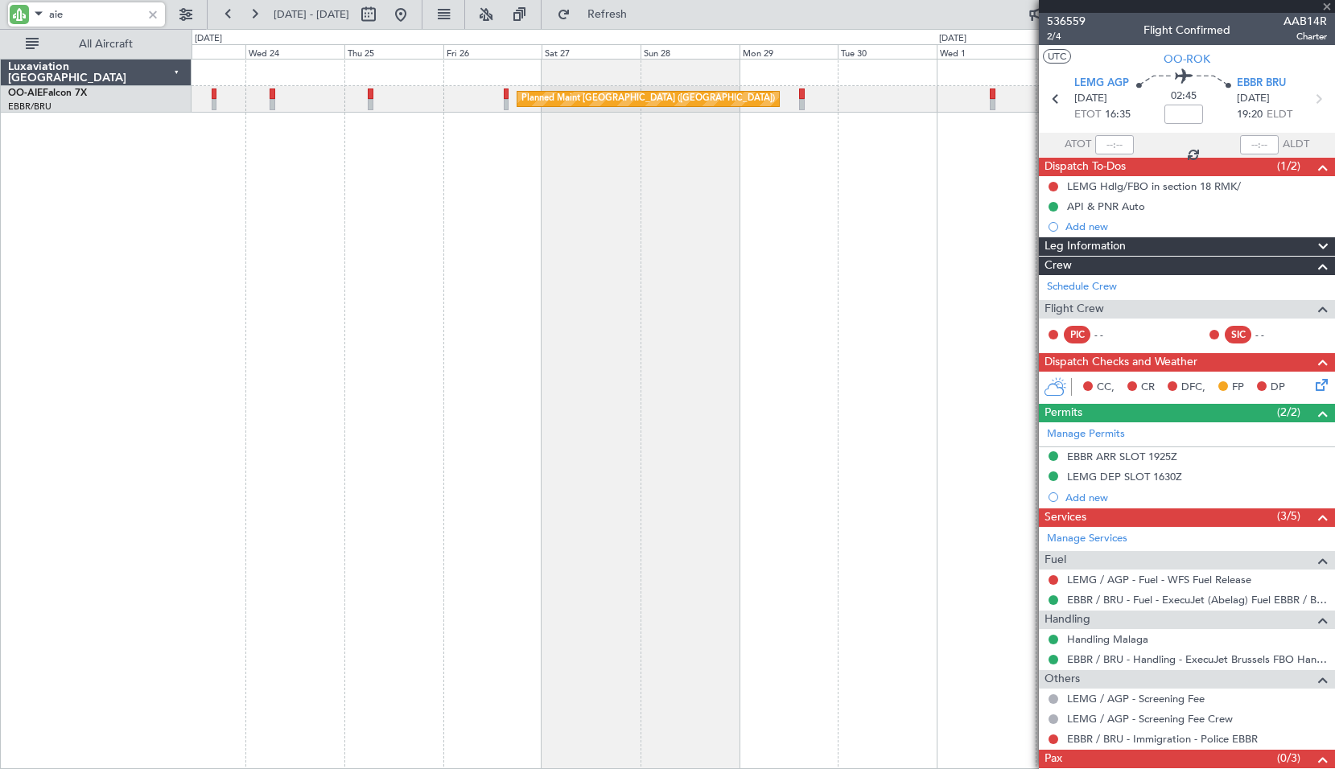
click at [369, 244] on div "Planned Maint [GEOGRAPHIC_DATA] ([GEOGRAPHIC_DATA])" at bounding box center [764, 414] width 1144 height 711
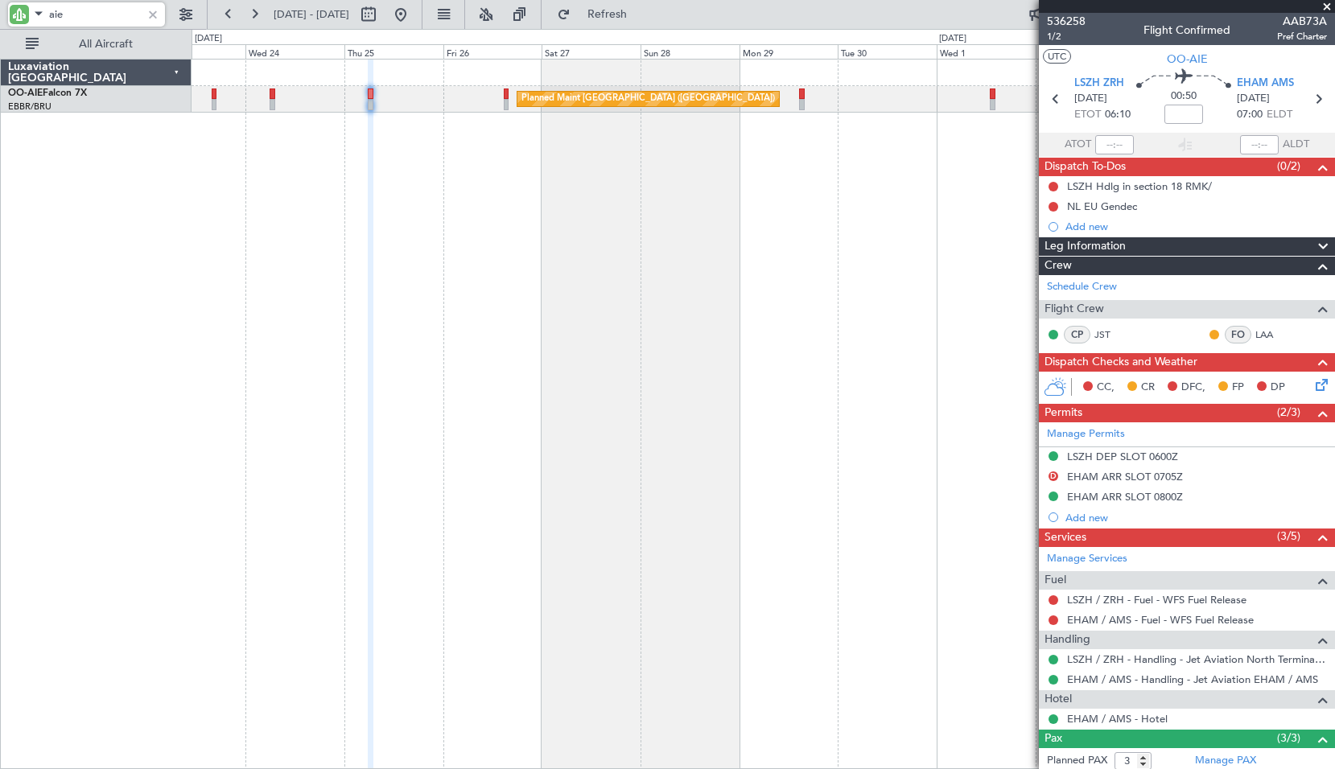
type input "aie"
click at [151, 14] on div at bounding box center [153, 15] width 18 height 18
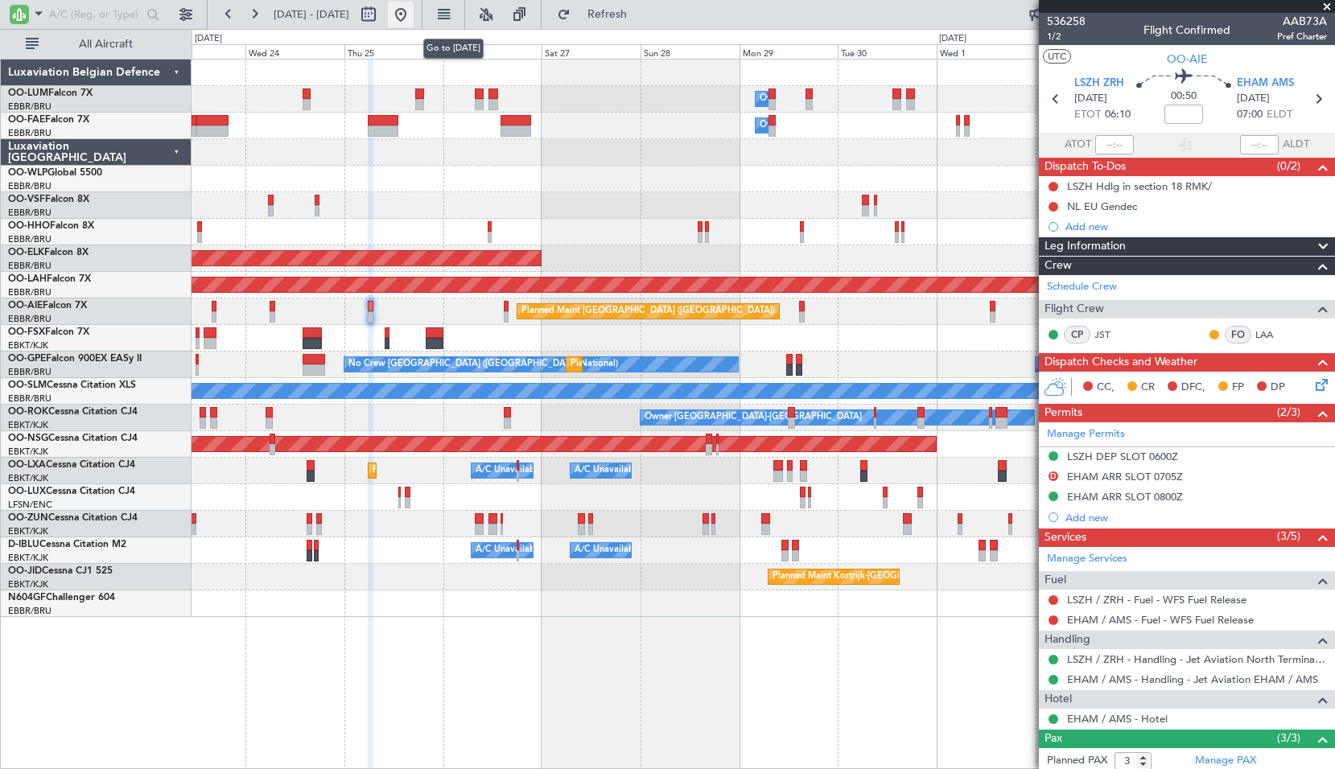
click at [414, 16] on button at bounding box center [401, 15] width 26 height 26
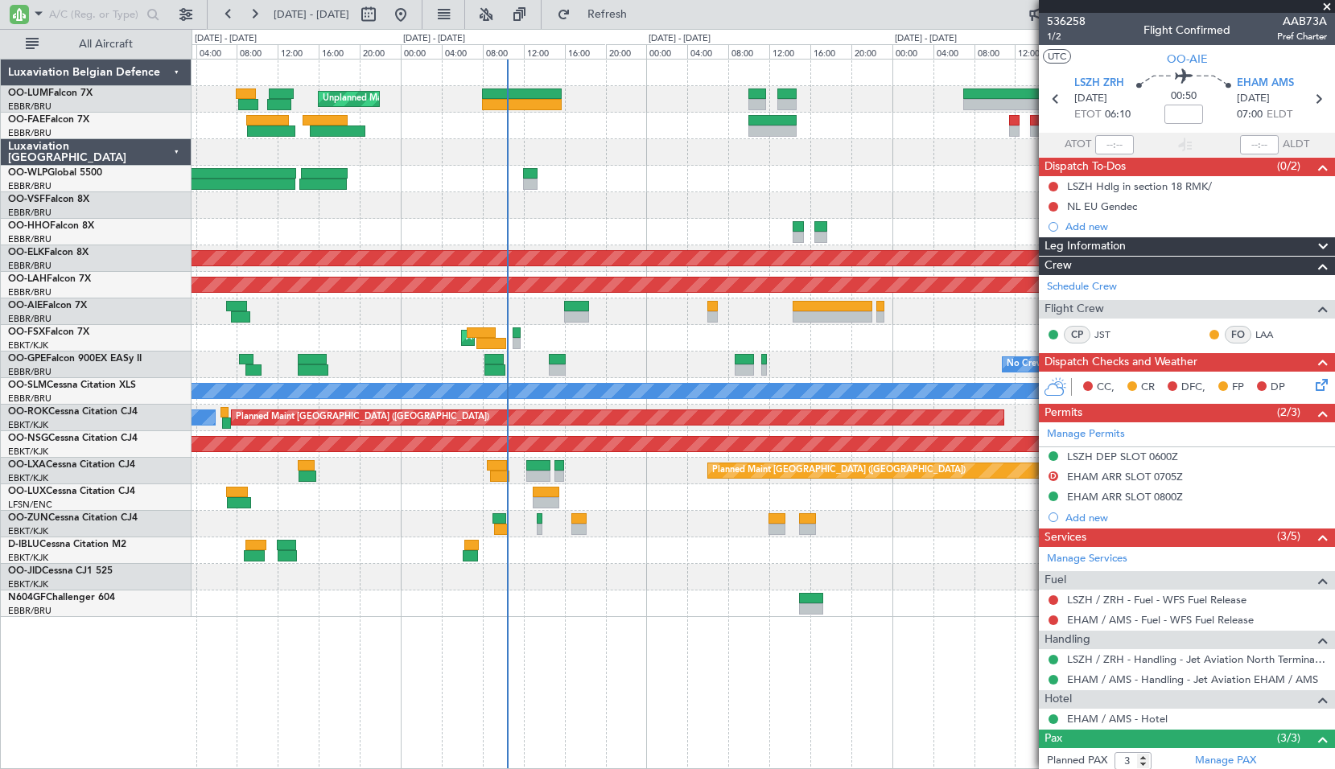
click at [645, 357] on div "No Crew Brussels (Brussels National) No Crew Brussels (Brussels National) Plann…" at bounding box center [763, 365] width 1143 height 27
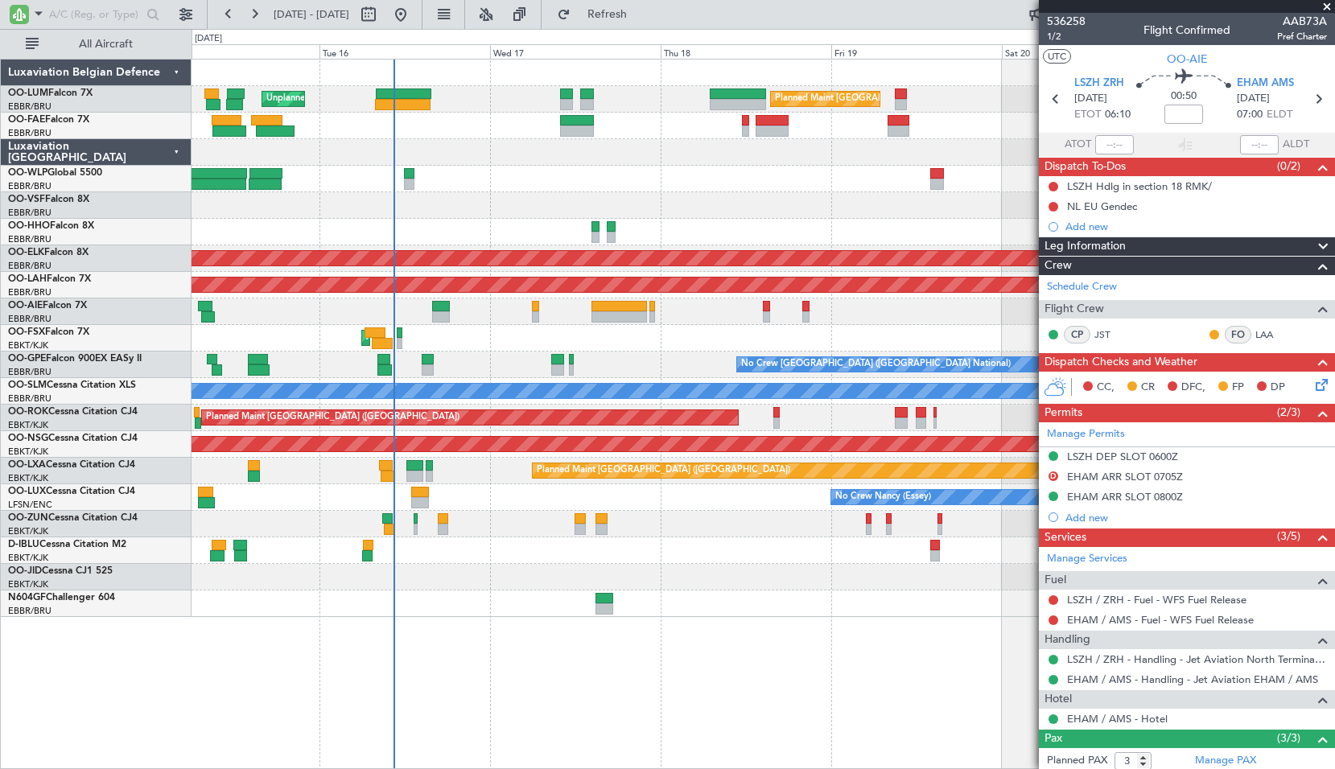
click at [652, 341] on div "Planned Maint Brussels (Brussels National) Unplanned Maint Brussels (Brussels N…" at bounding box center [763, 339] width 1143 height 558
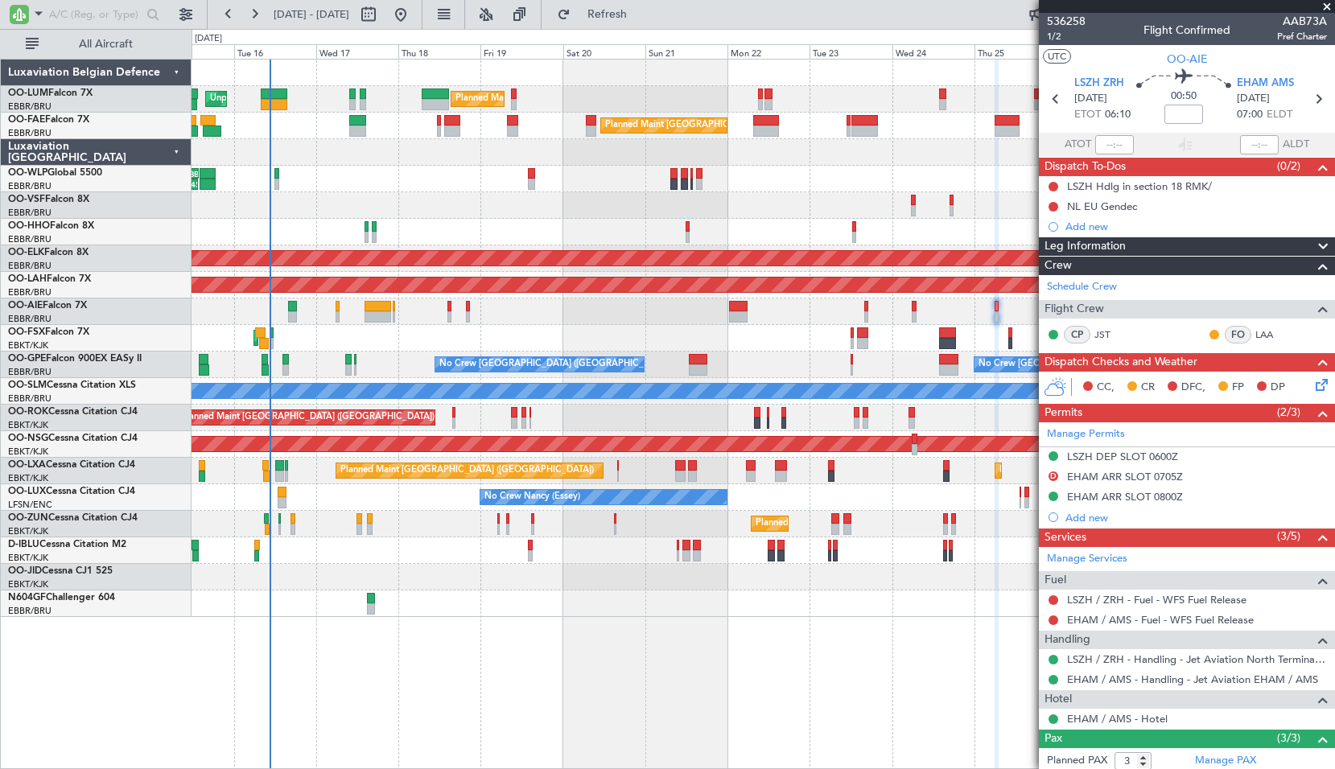
click at [498, 217] on div at bounding box center [763, 205] width 1143 height 27
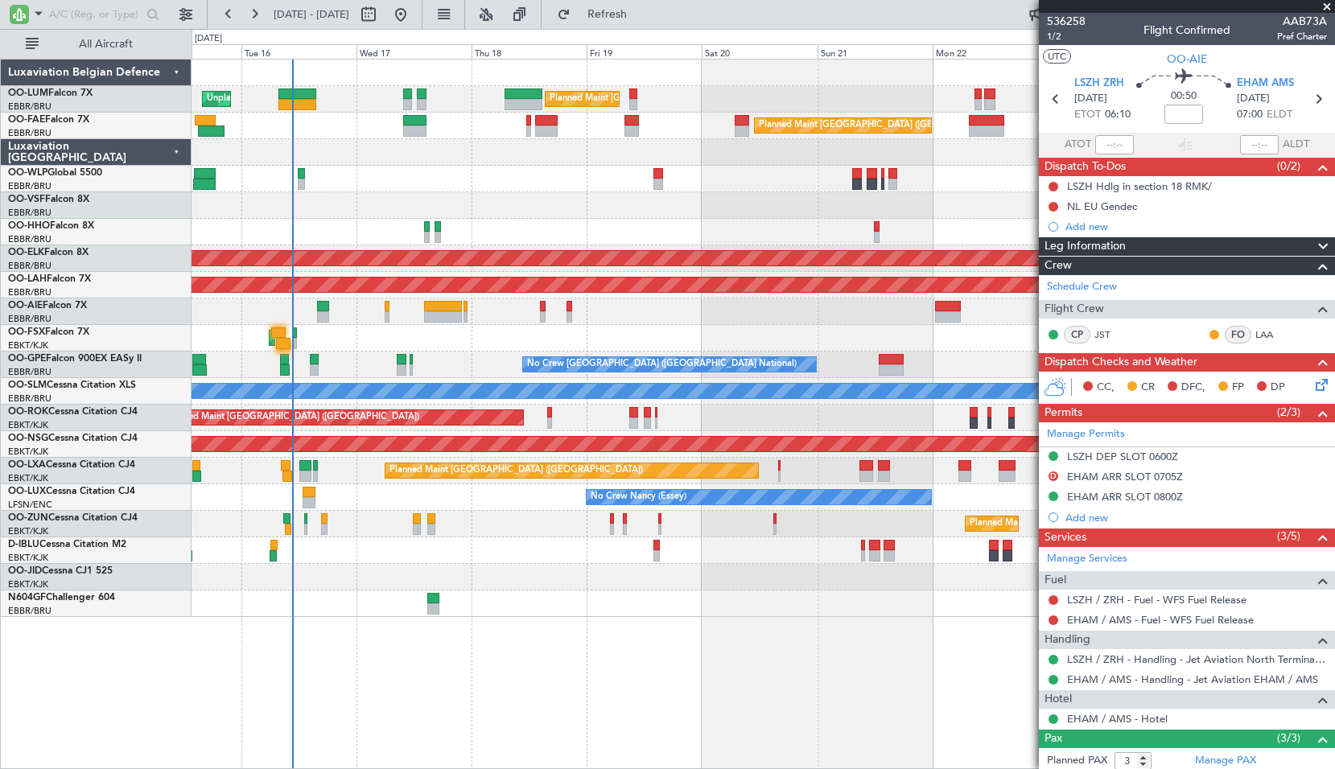
click at [839, 325] on div "AOG Maint Kortrijk-[GEOGRAPHIC_DATA]" at bounding box center [763, 338] width 1143 height 27
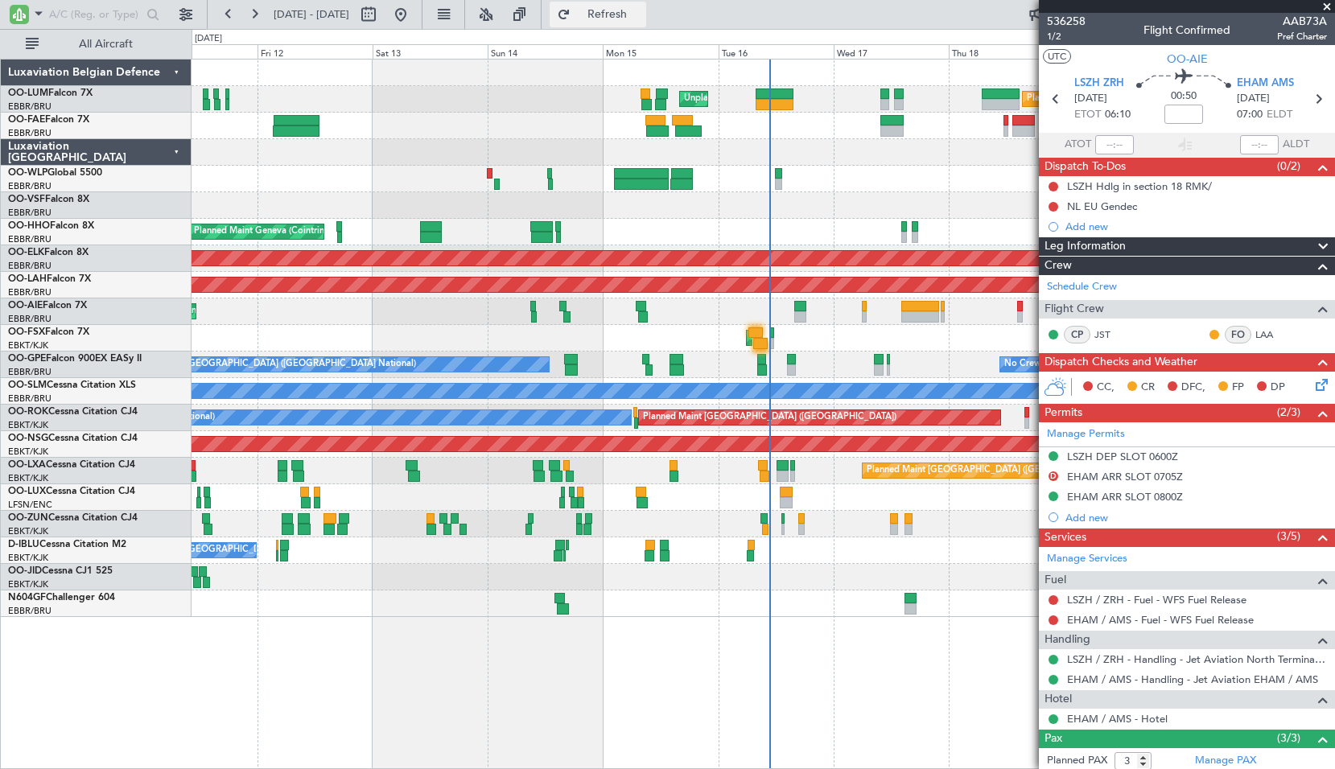
click at [641, 12] on span "Refresh" at bounding box center [608, 14] width 68 height 11
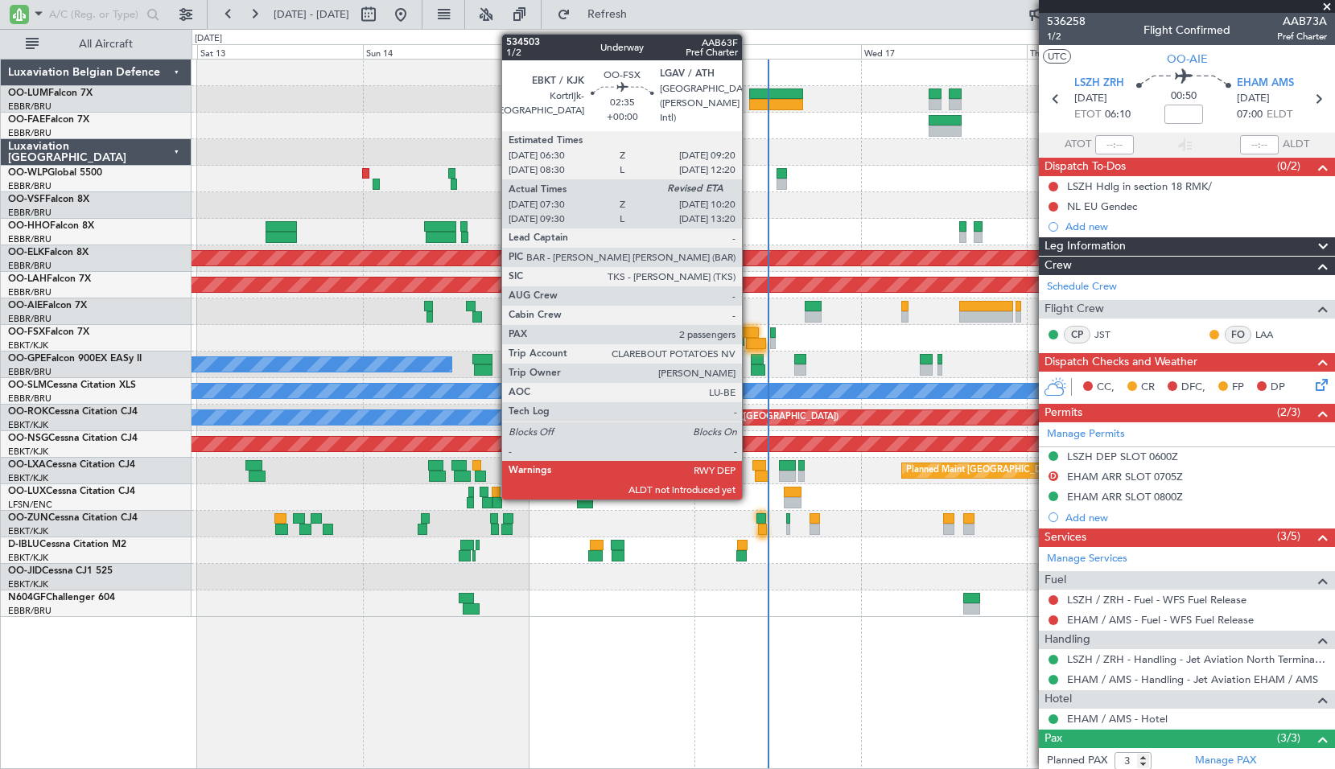
click at [749, 346] on div at bounding box center [756, 343] width 20 height 11
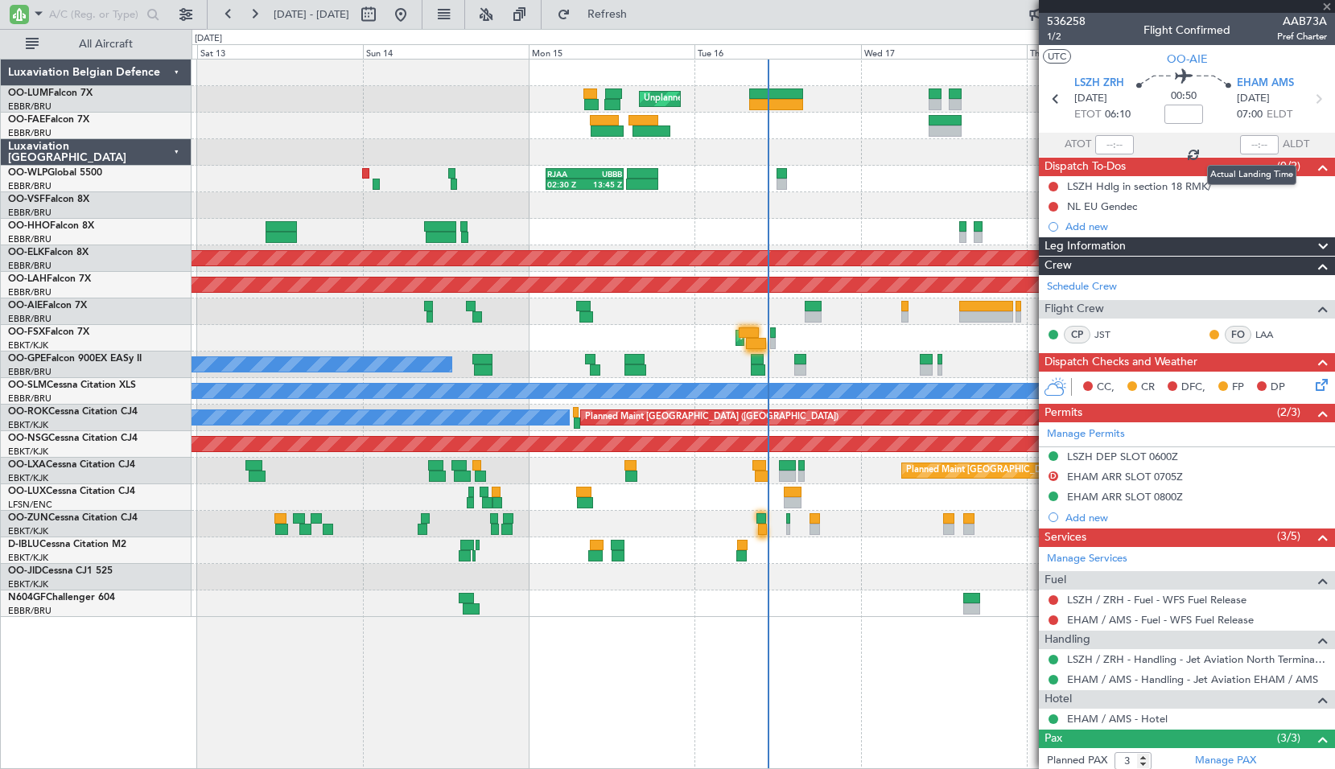
type input "07:40"
type input "2"
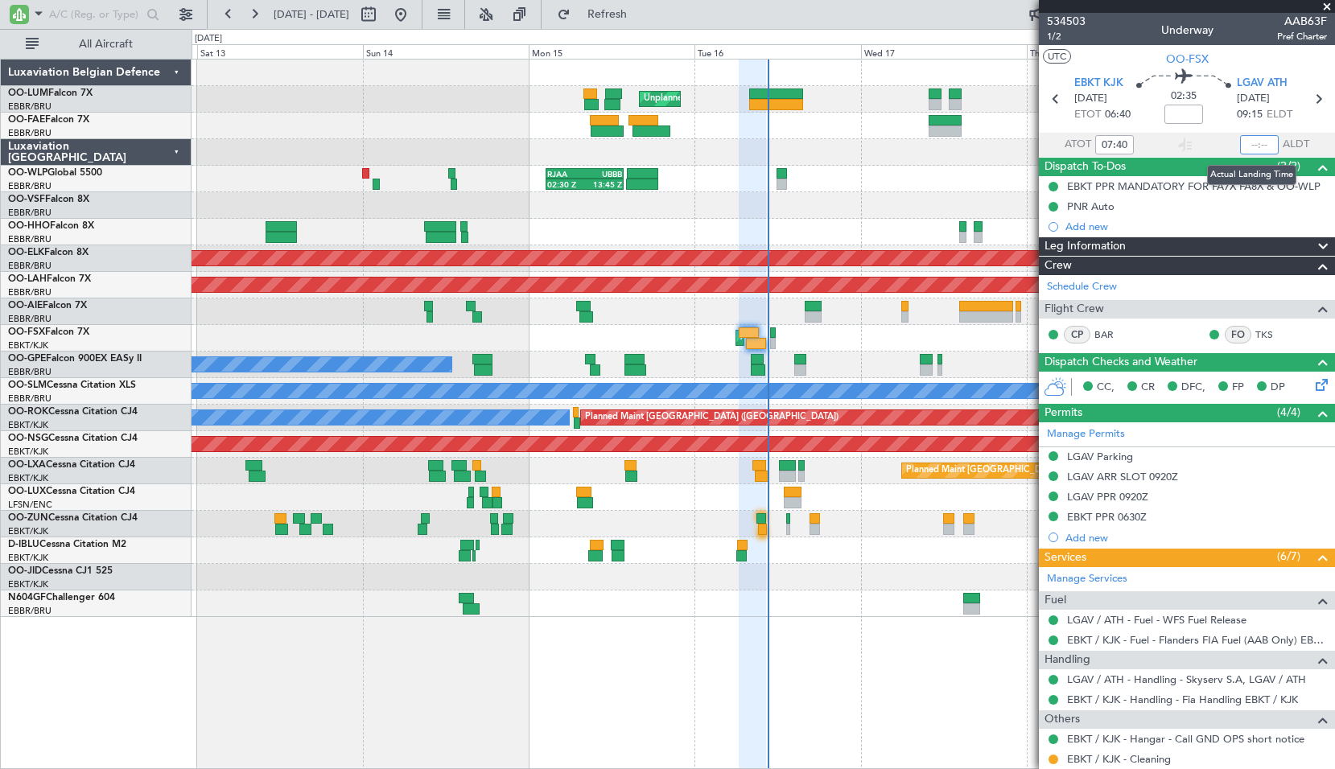
click at [1257, 144] on input "text" at bounding box center [1259, 144] width 39 height 19
type input "10:22"
